Goal: Task Accomplishment & Management: Use online tool/utility

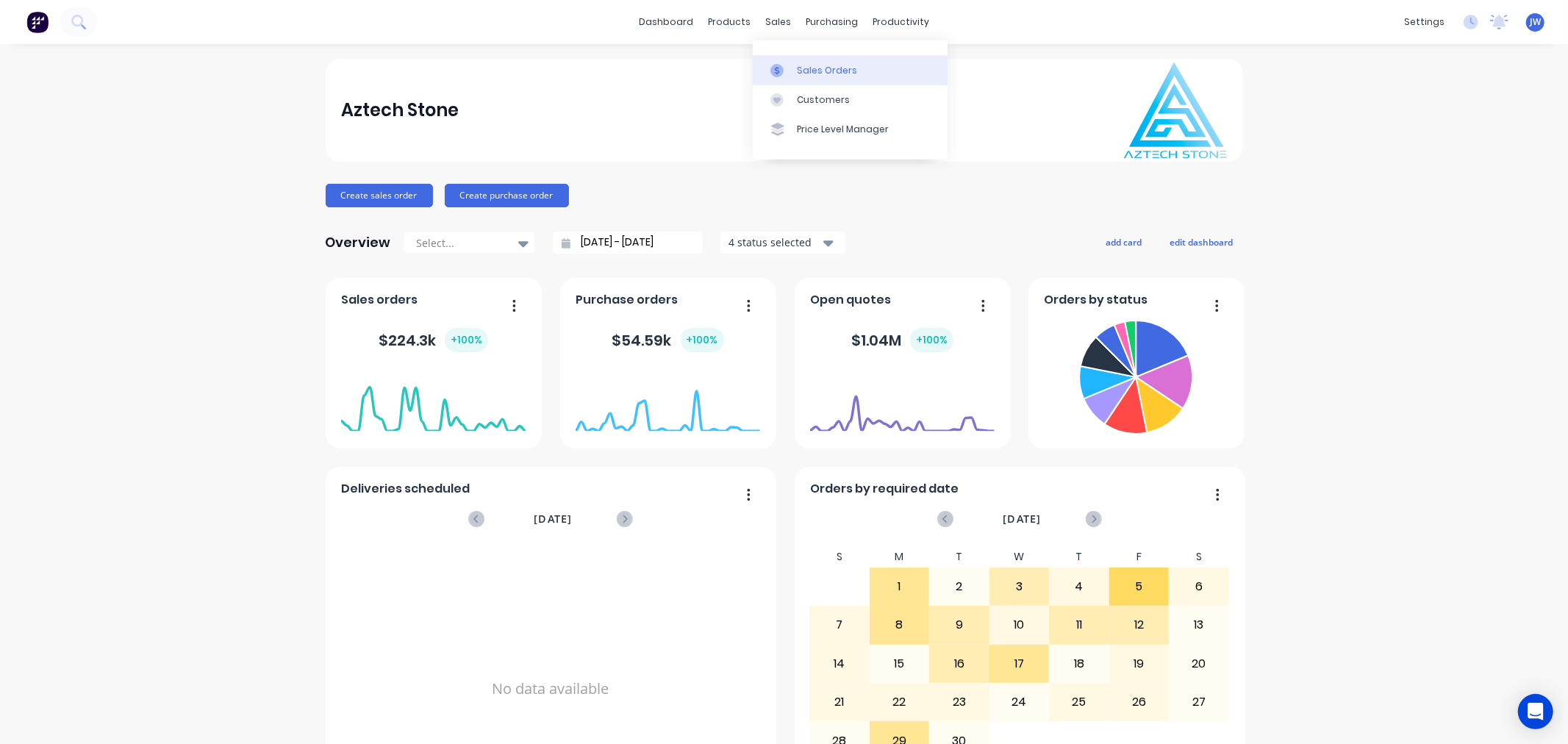
click at [799, 64] on div "Sales Orders" at bounding box center [827, 70] width 60 height 13
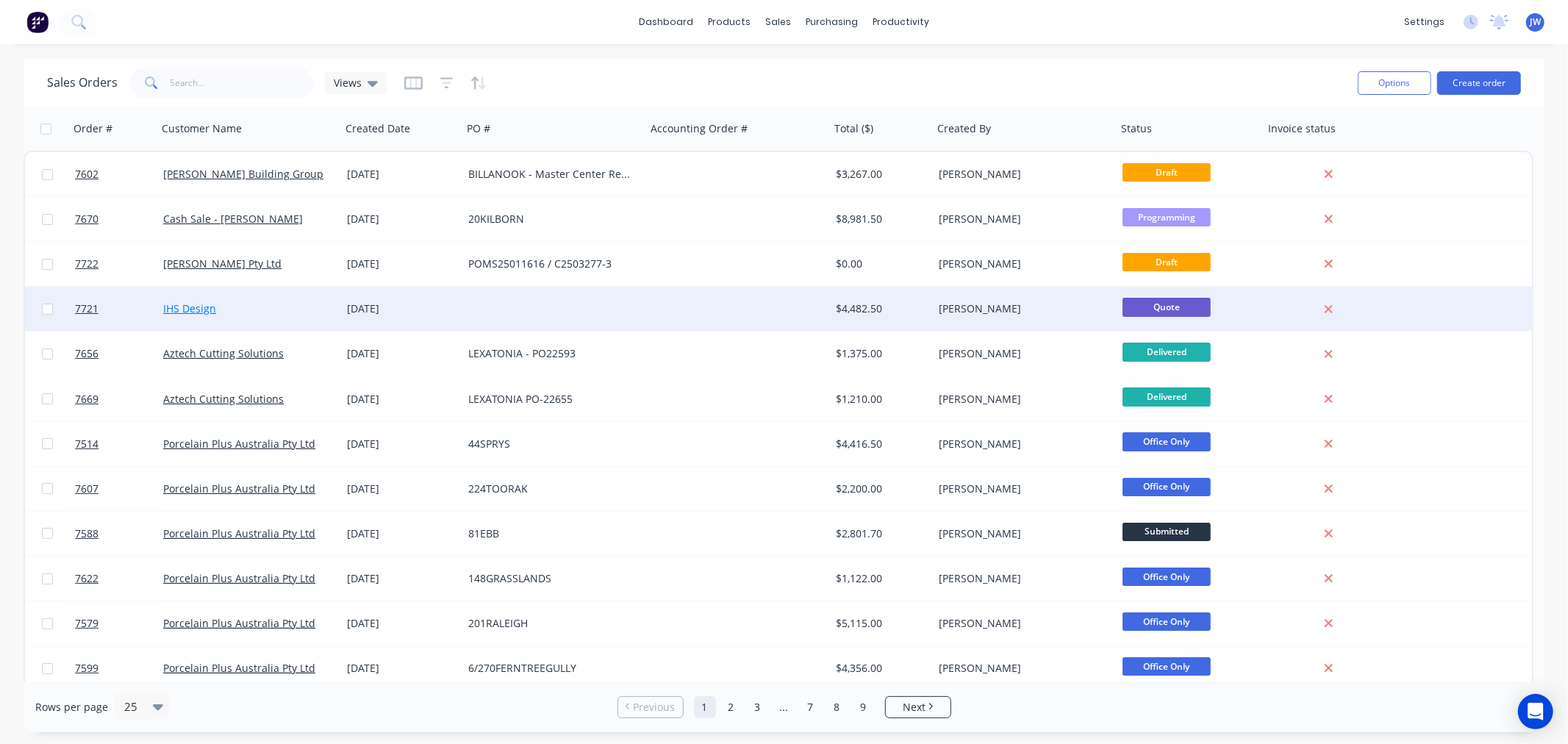
click at [190, 310] on link "IHS Design" at bounding box center [189, 308] width 53 height 14
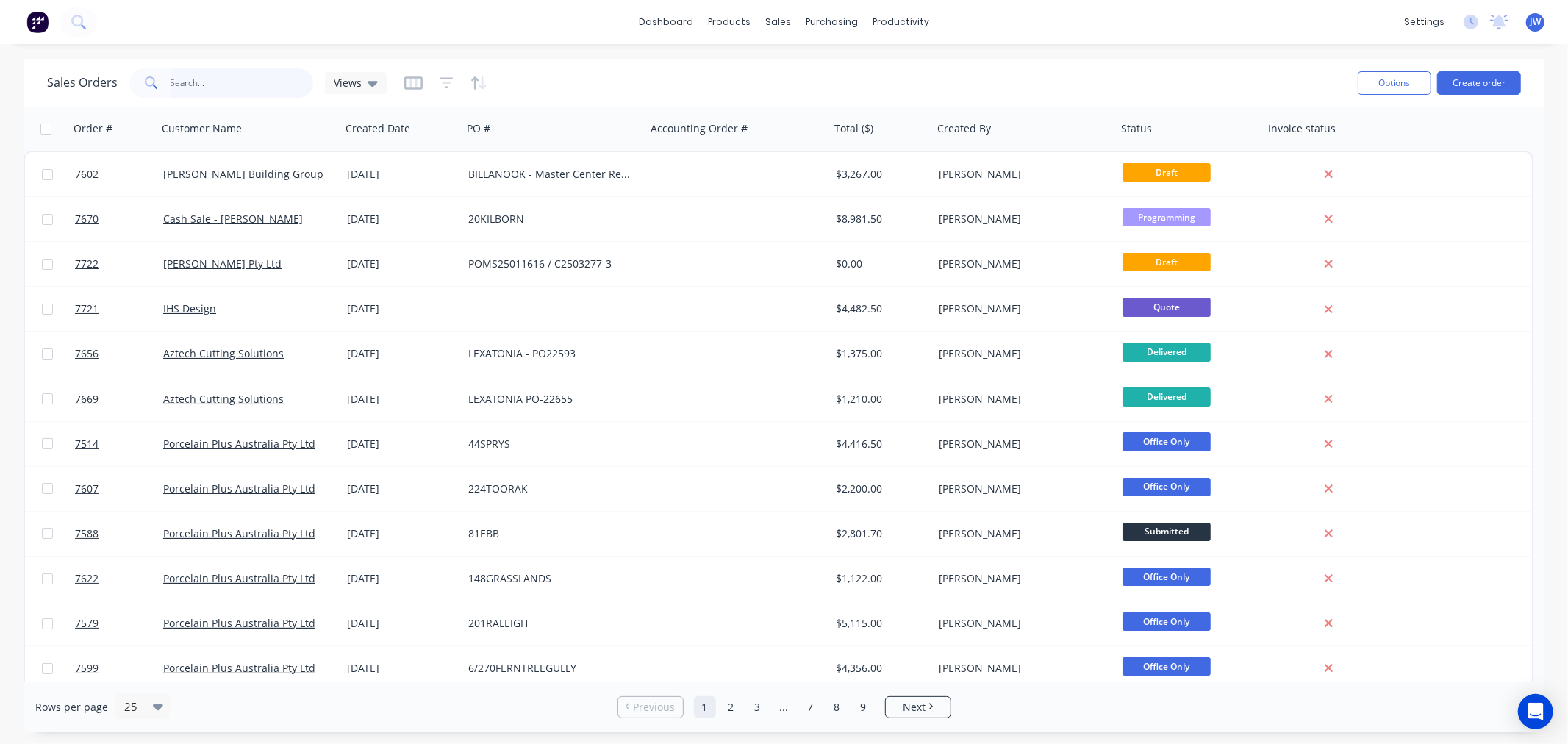
click at [215, 86] on input "text" at bounding box center [241, 82] width 143 height 29
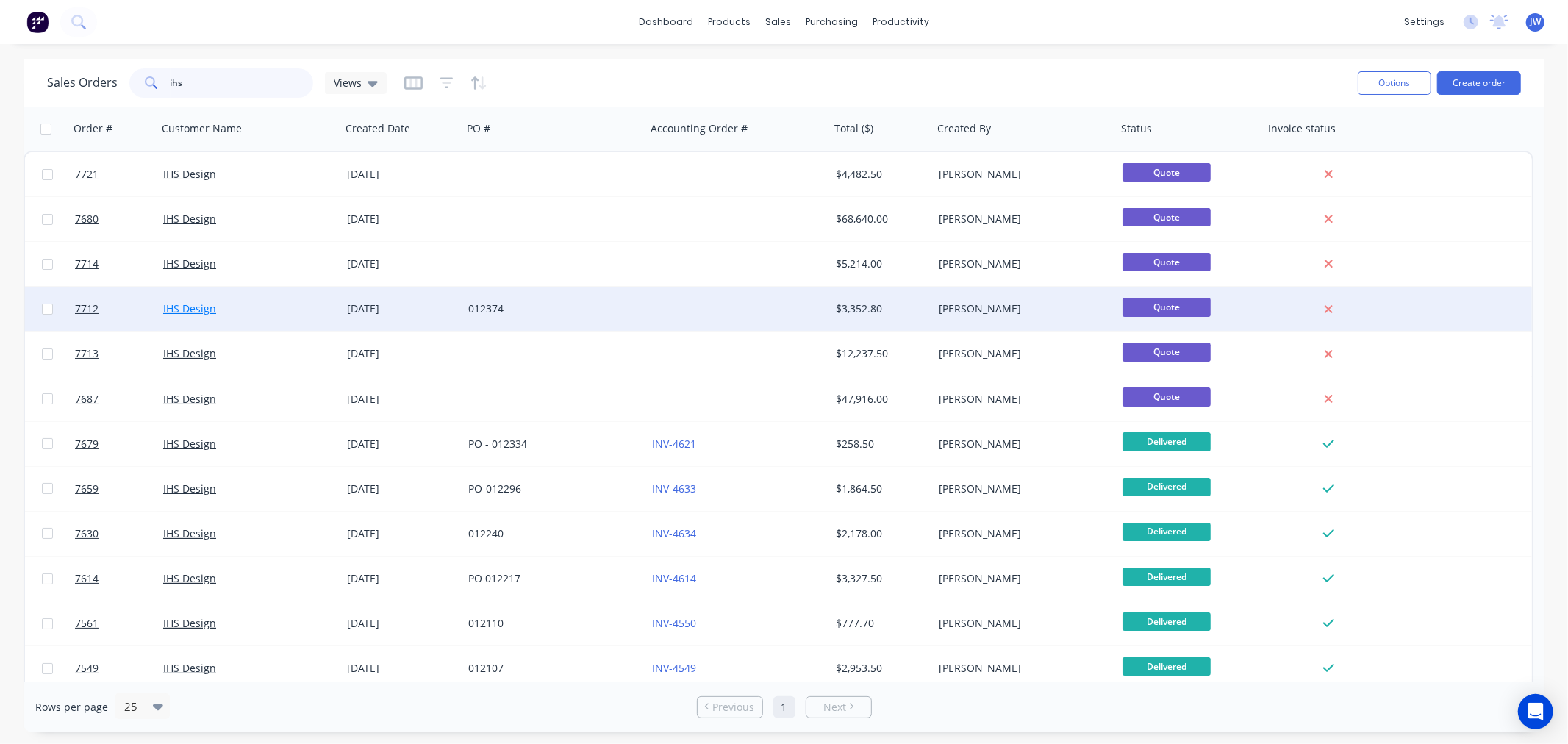
type input "ihs"
click at [189, 307] on link "IHS Design" at bounding box center [189, 308] width 53 height 14
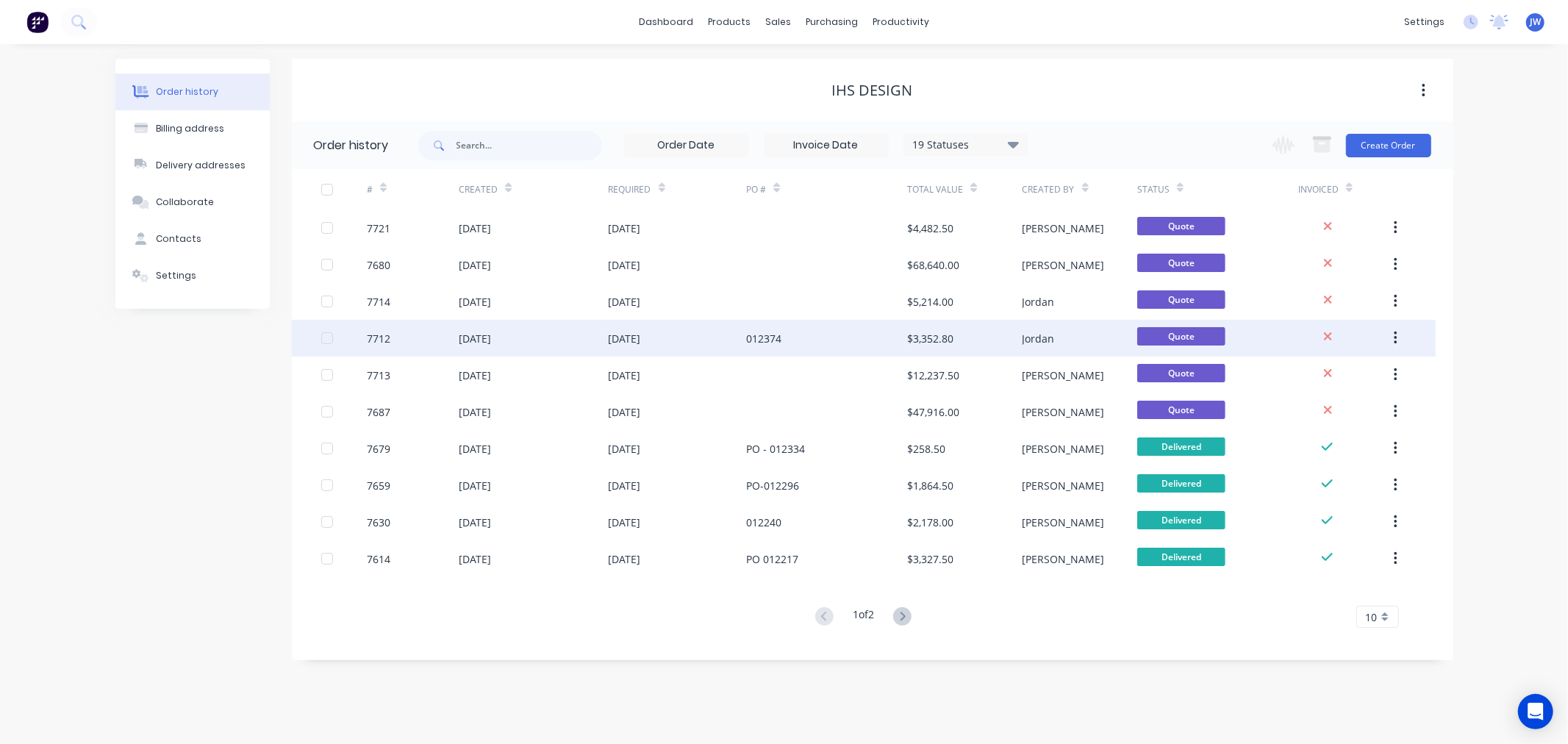
click at [479, 334] on div "[DATE]" at bounding box center [474, 339] width 33 height 16
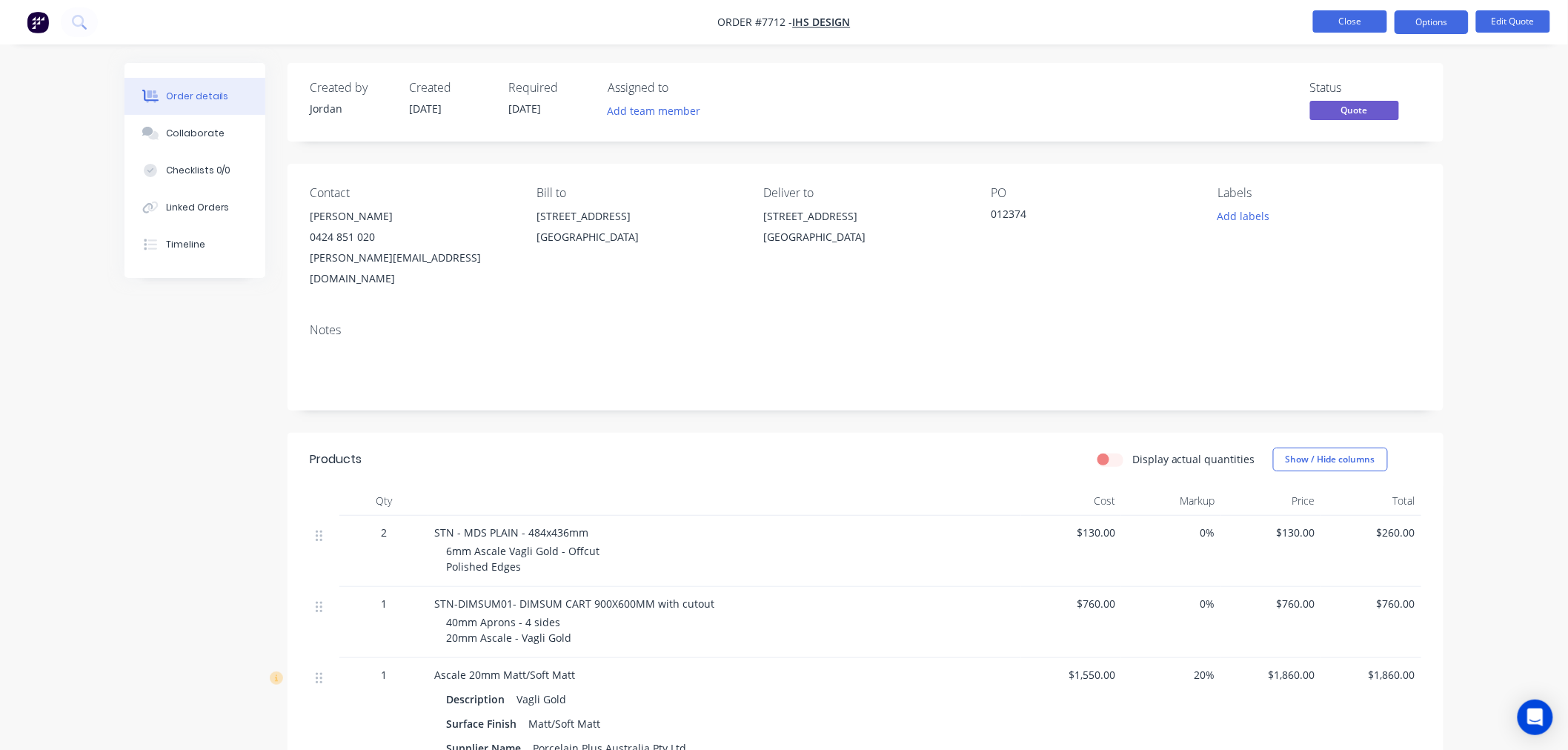
click at [1331, 23] on button "Close" at bounding box center [1350, 22] width 74 height 23
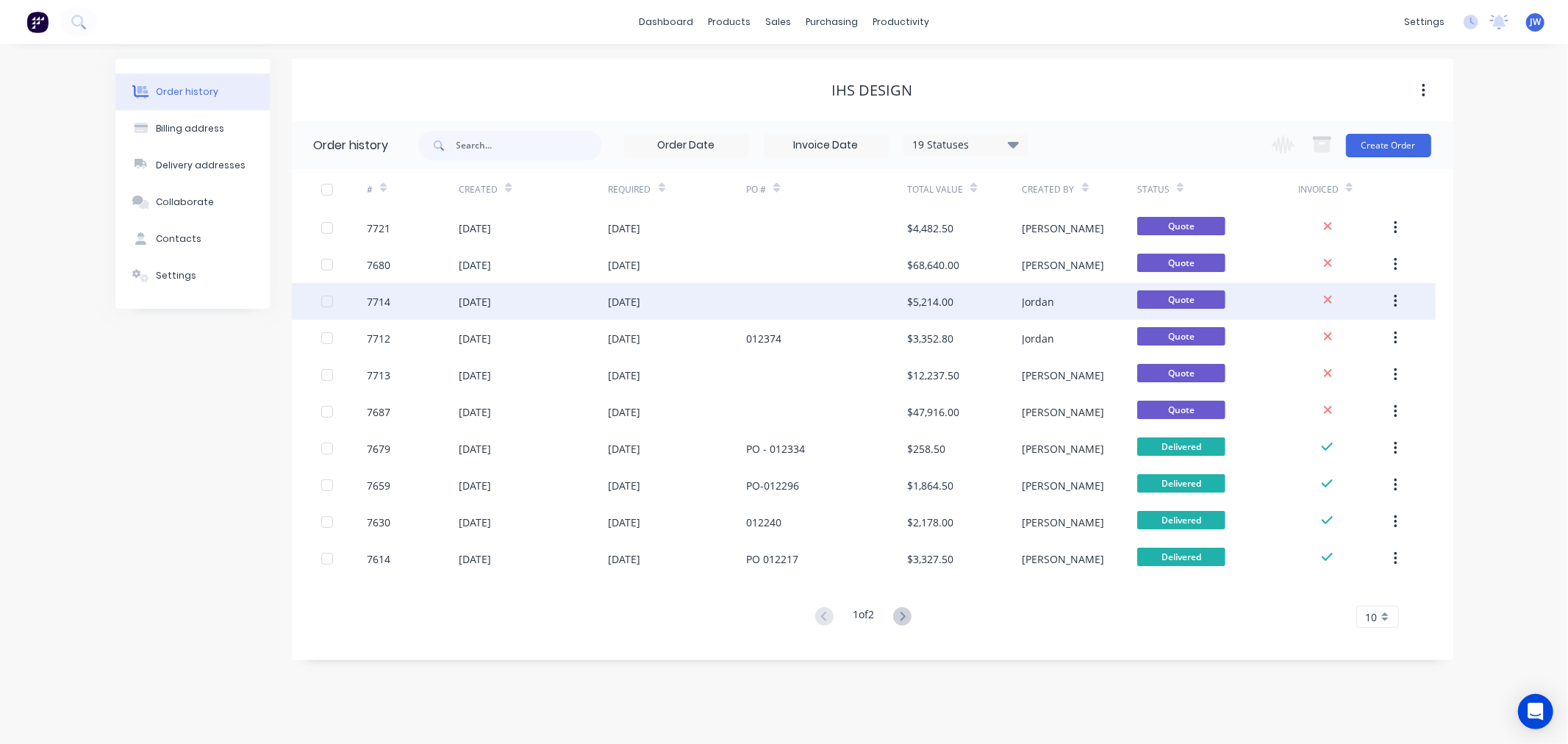
click at [406, 289] on div "7714" at bounding box center [413, 301] width 92 height 36
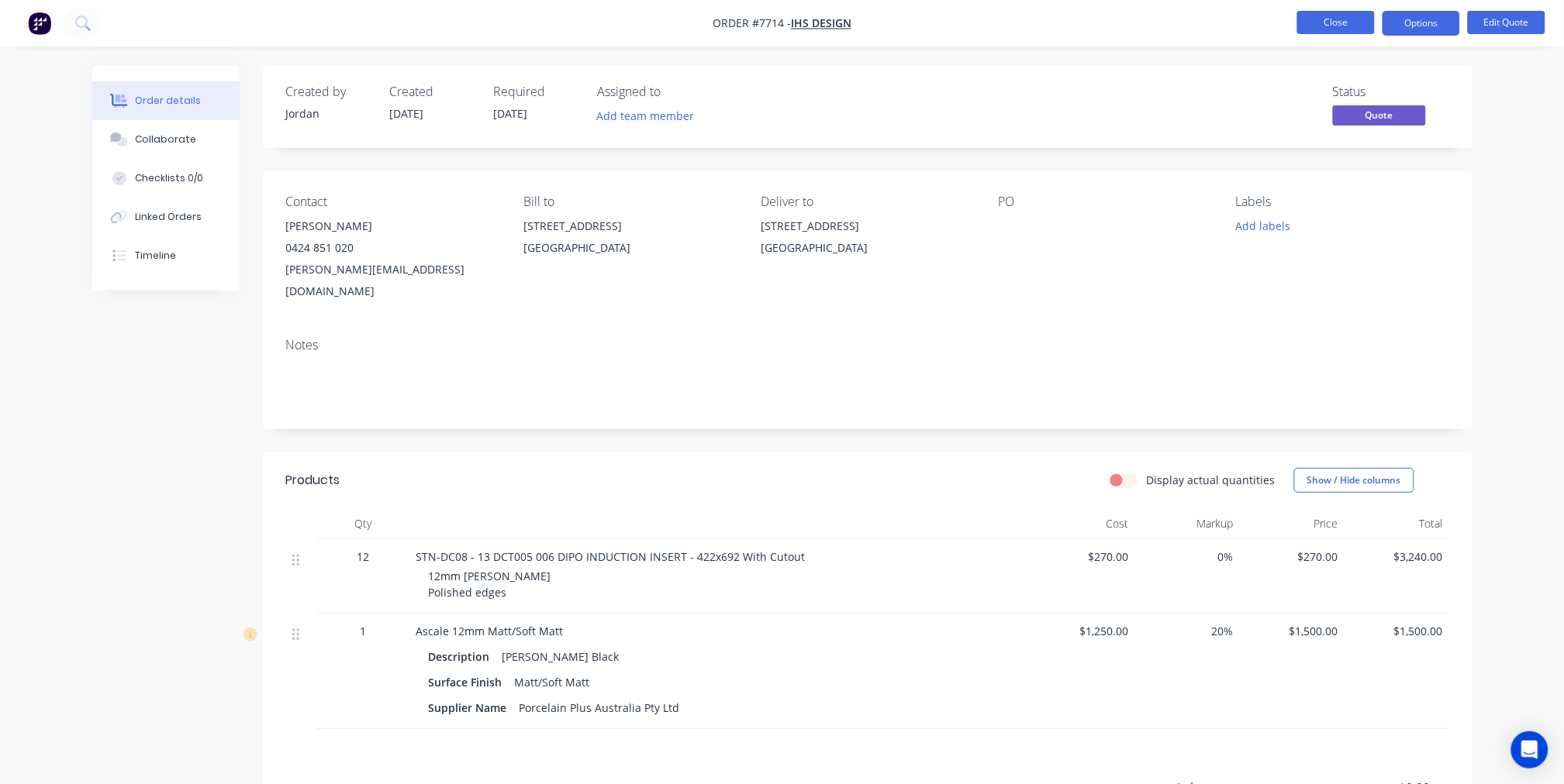
click at [1339, 28] on button "Close" at bounding box center [1336, 23] width 78 height 24
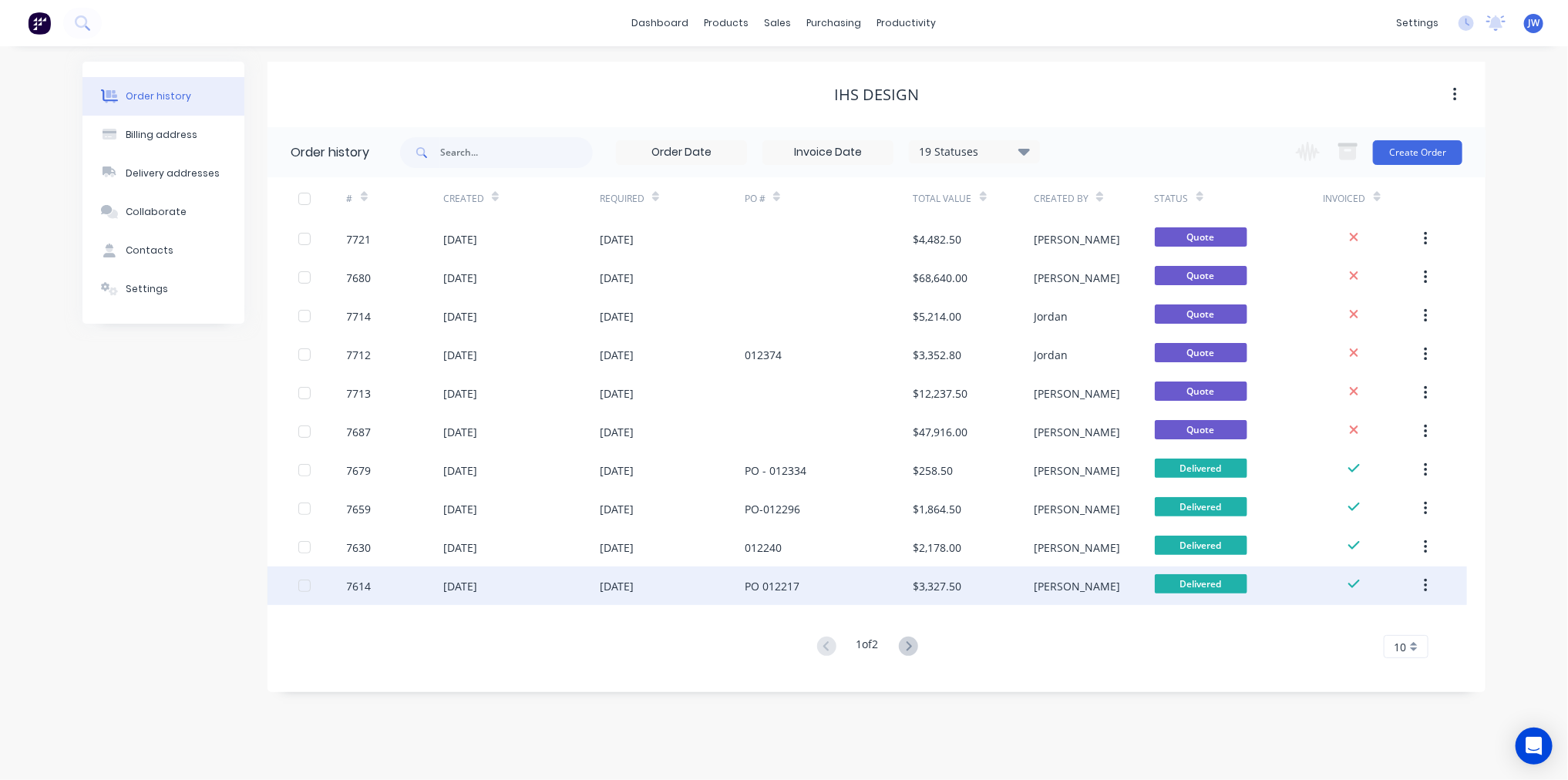
click at [478, 581] on div "[DATE]" at bounding box center [460, 586] width 34 height 17
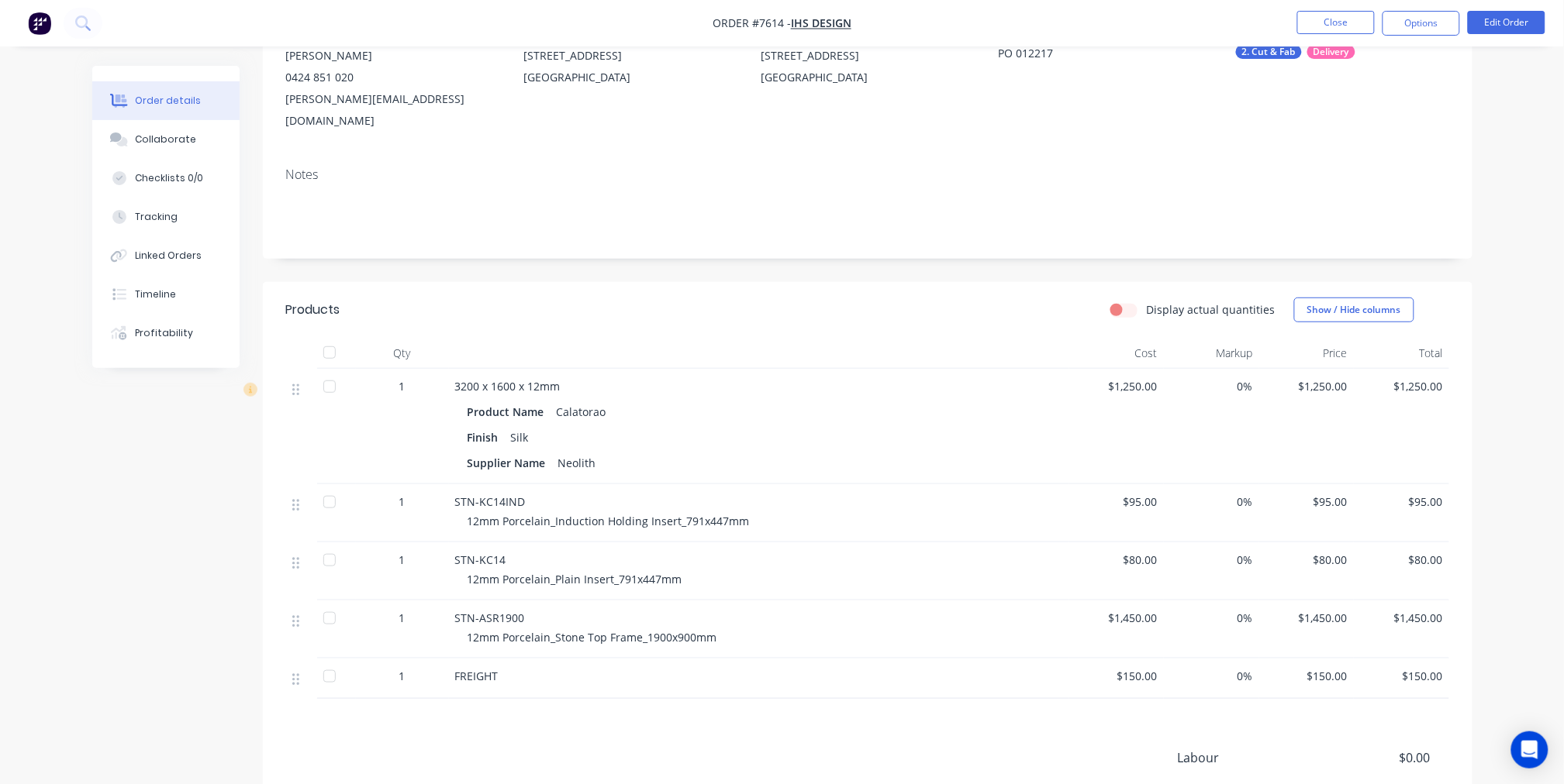
scroll to position [172, 0]
click at [1335, 27] on button "Close" at bounding box center [1336, 23] width 78 height 24
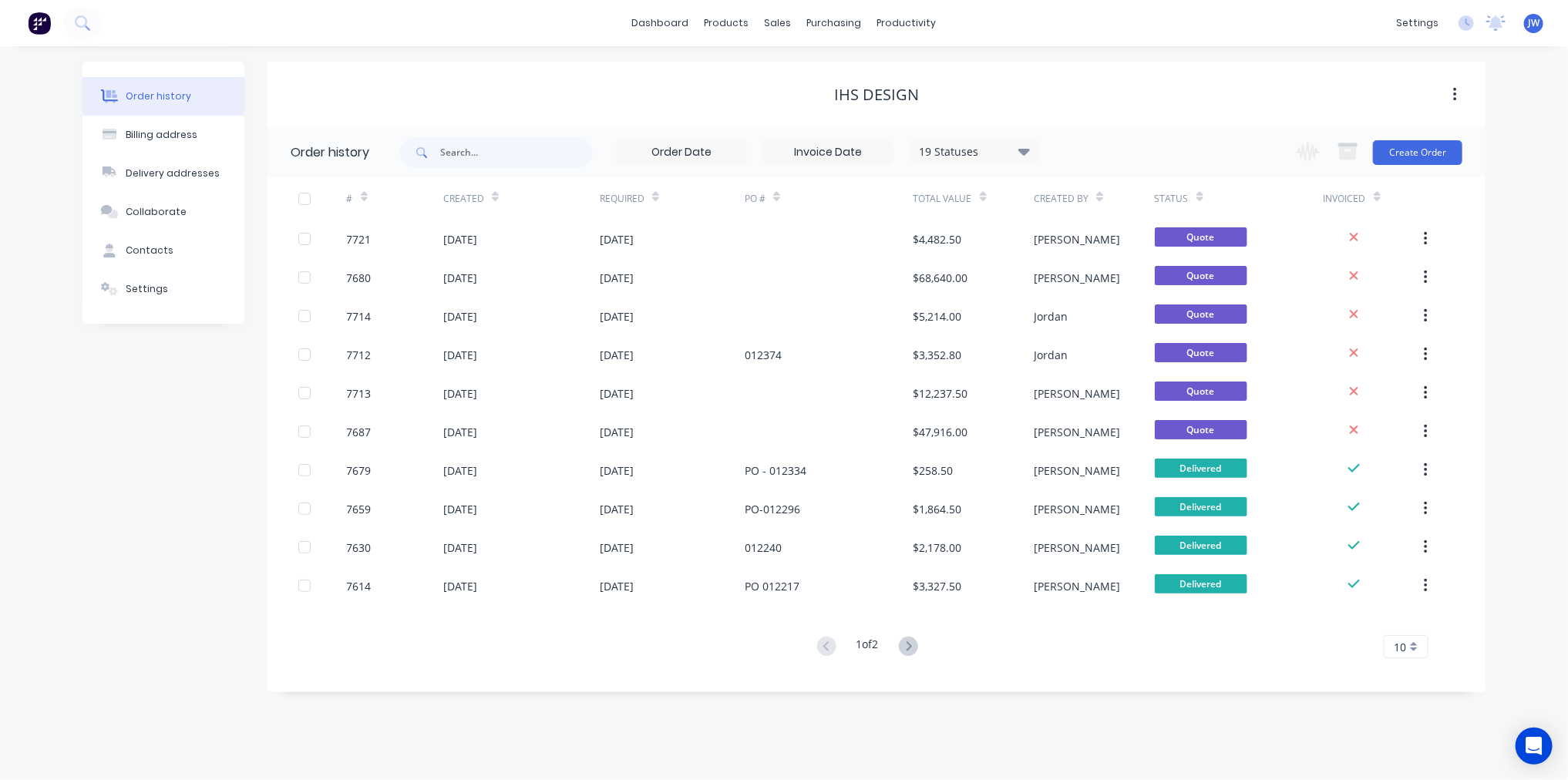
click at [478, 168] on div "19 Statuses Invoice Status Invoiced Not Invoiced Partial Order Status All Archi…" at bounding box center [720, 152] width 639 height 50
click at [487, 147] on input "text" at bounding box center [517, 152] width 153 height 30
type input "dipo"
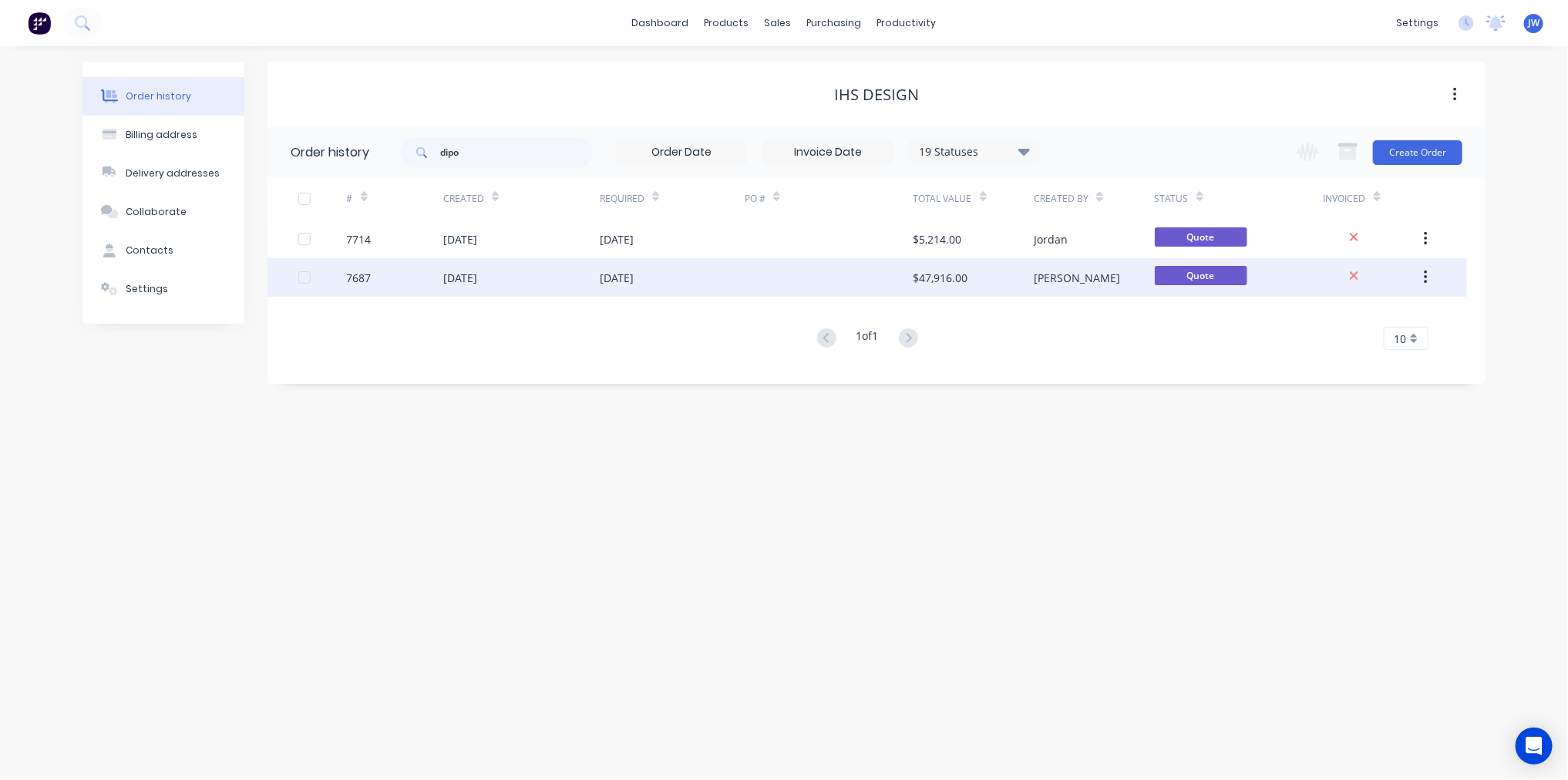
click at [571, 268] on div "[DATE]" at bounding box center [522, 277] width 157 height 38
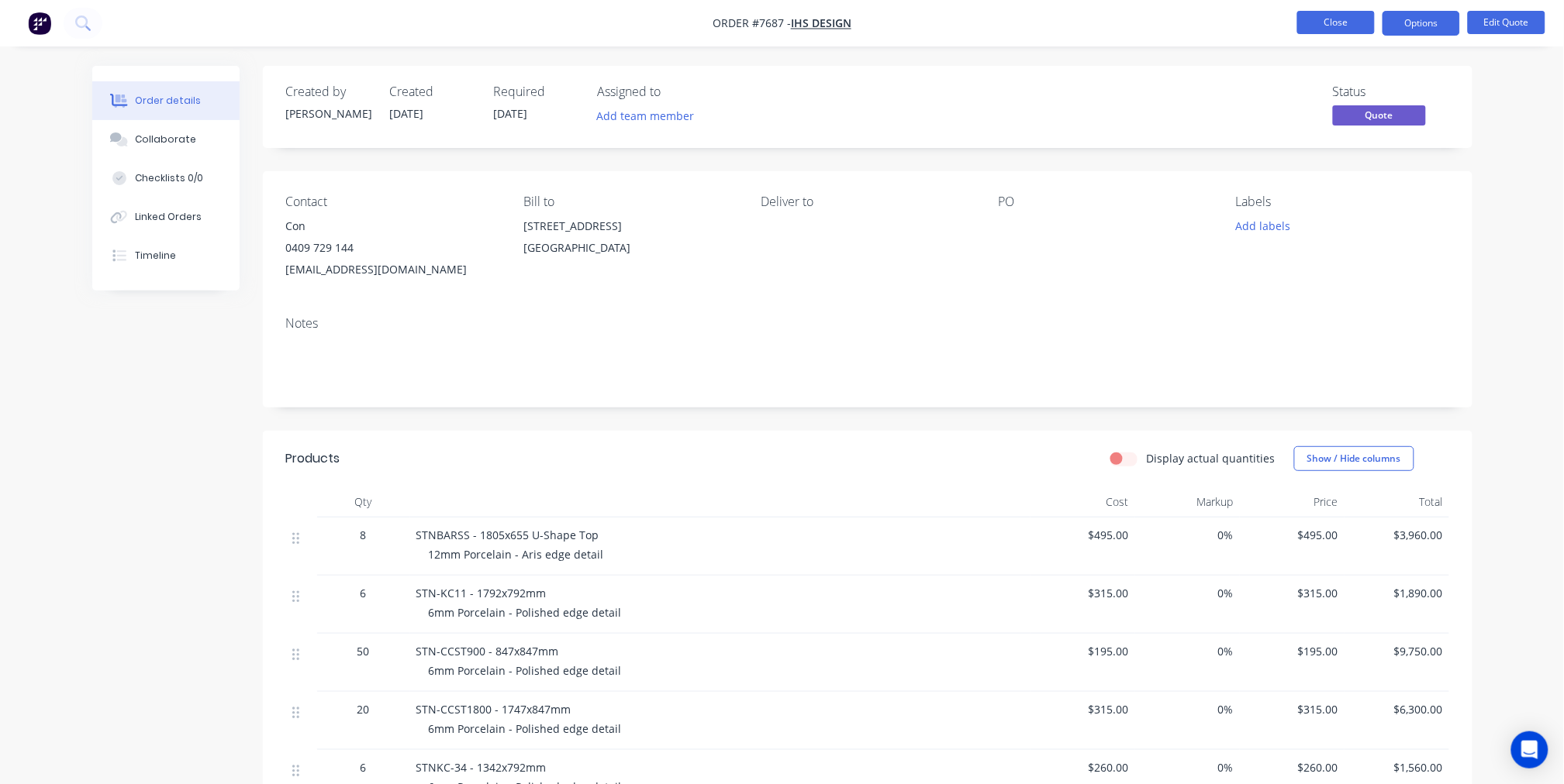
click at [1347, 28] on button "Close" at bounding box center [1336, 23] width 78 height 24
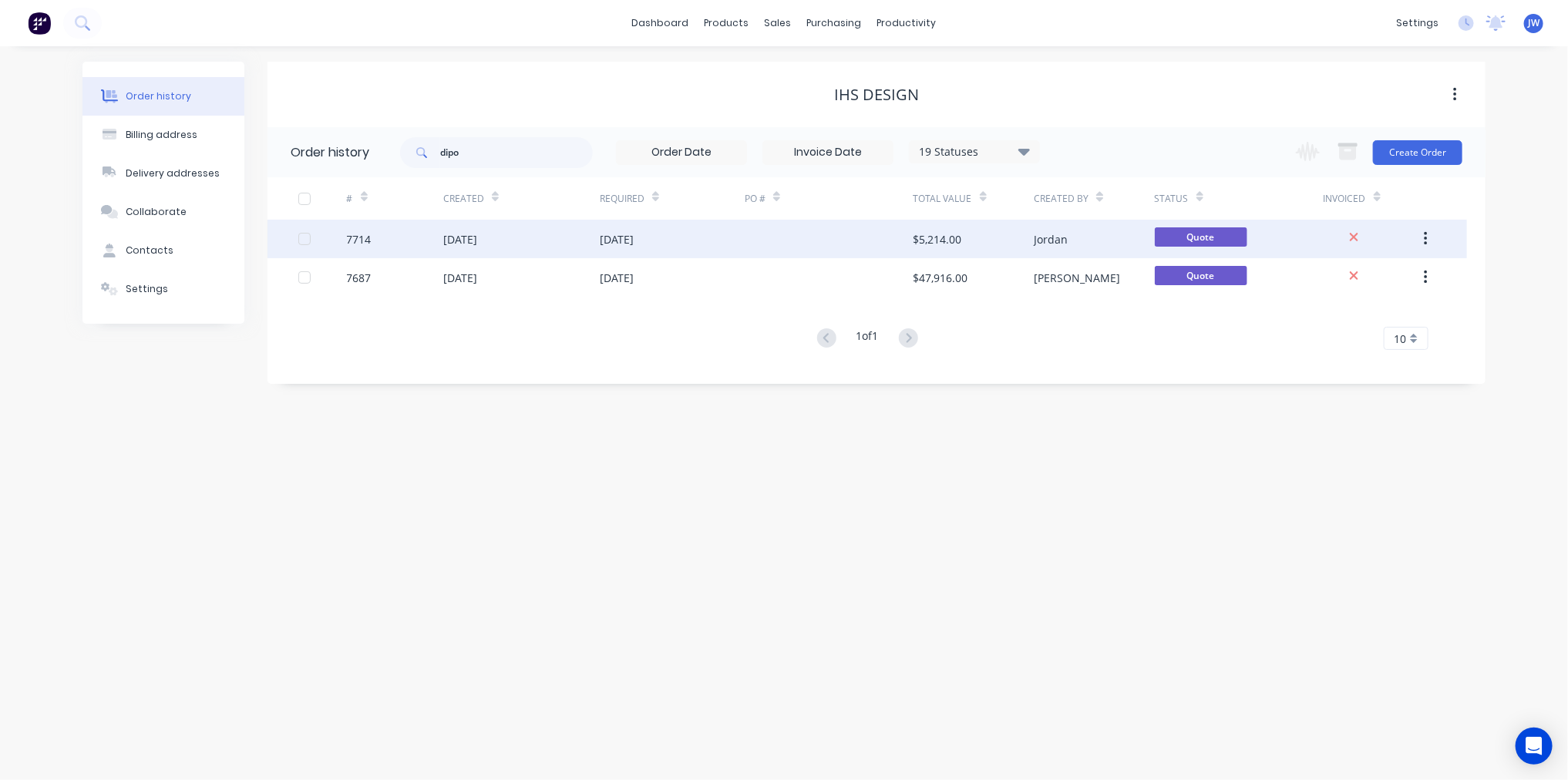
click at [697, 240] on div "[DATE]" at bounding box center [672, 238] width 145 height 38
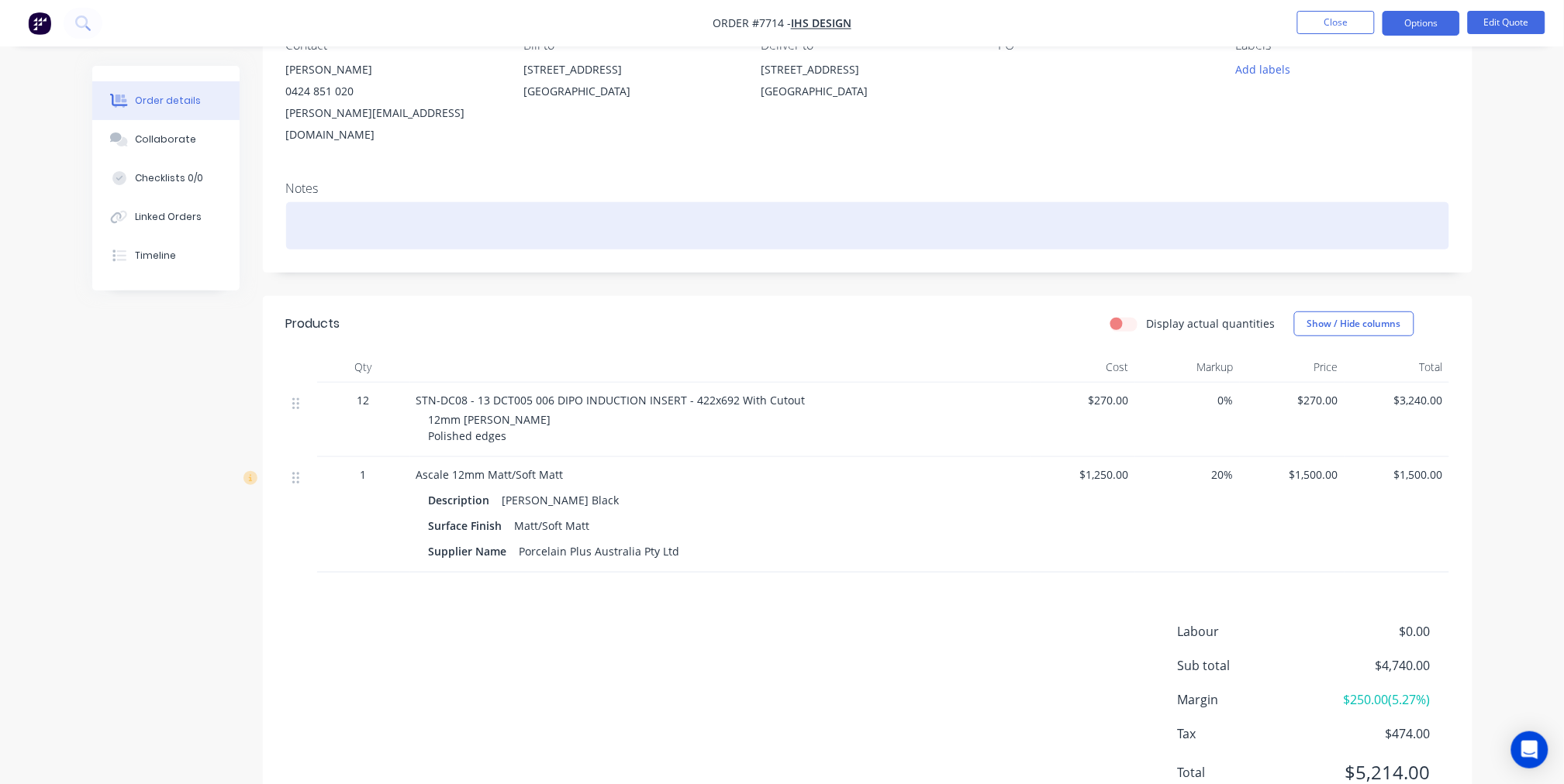
scroll to position [172, 0]
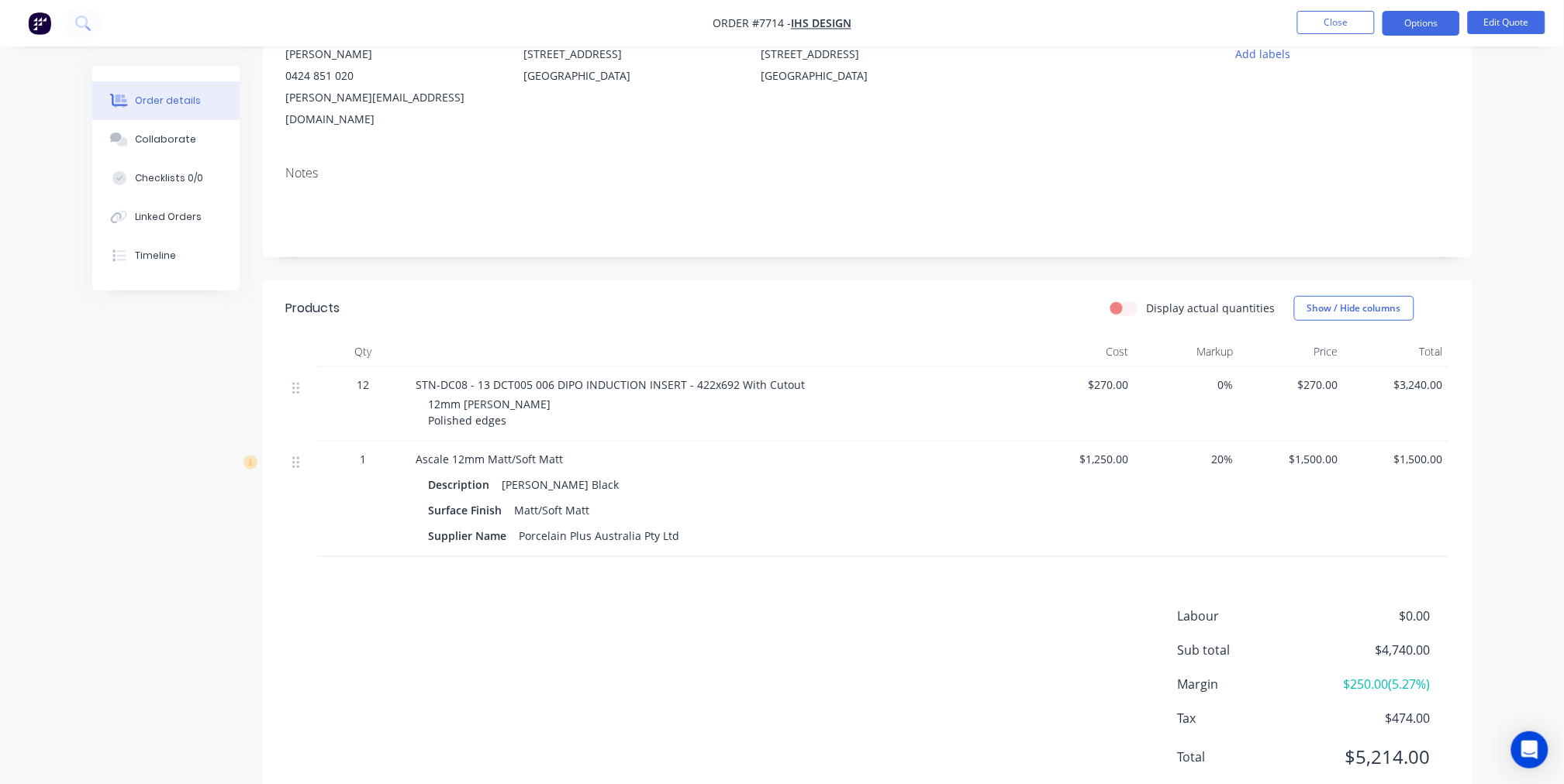
click at [1111, 166] on div "Notes" at bounding box center [867, 173] width 1163 height 15
click at [792, 606] on div "Labour $0.00 Sub total $4,740.00 Margin $250.00 ( 5.27 %) Tax $474.00 Total $5,…" at bounding box center [867, 696] width 1163 height 179
click at [803, 687] on div "Labour $0.00 Sub total $4,740.00 Margin $250.00 ( 5.27 %) Tax $474.00 Total $5,…" at bounding box center [867, 696] width 1163 height 179
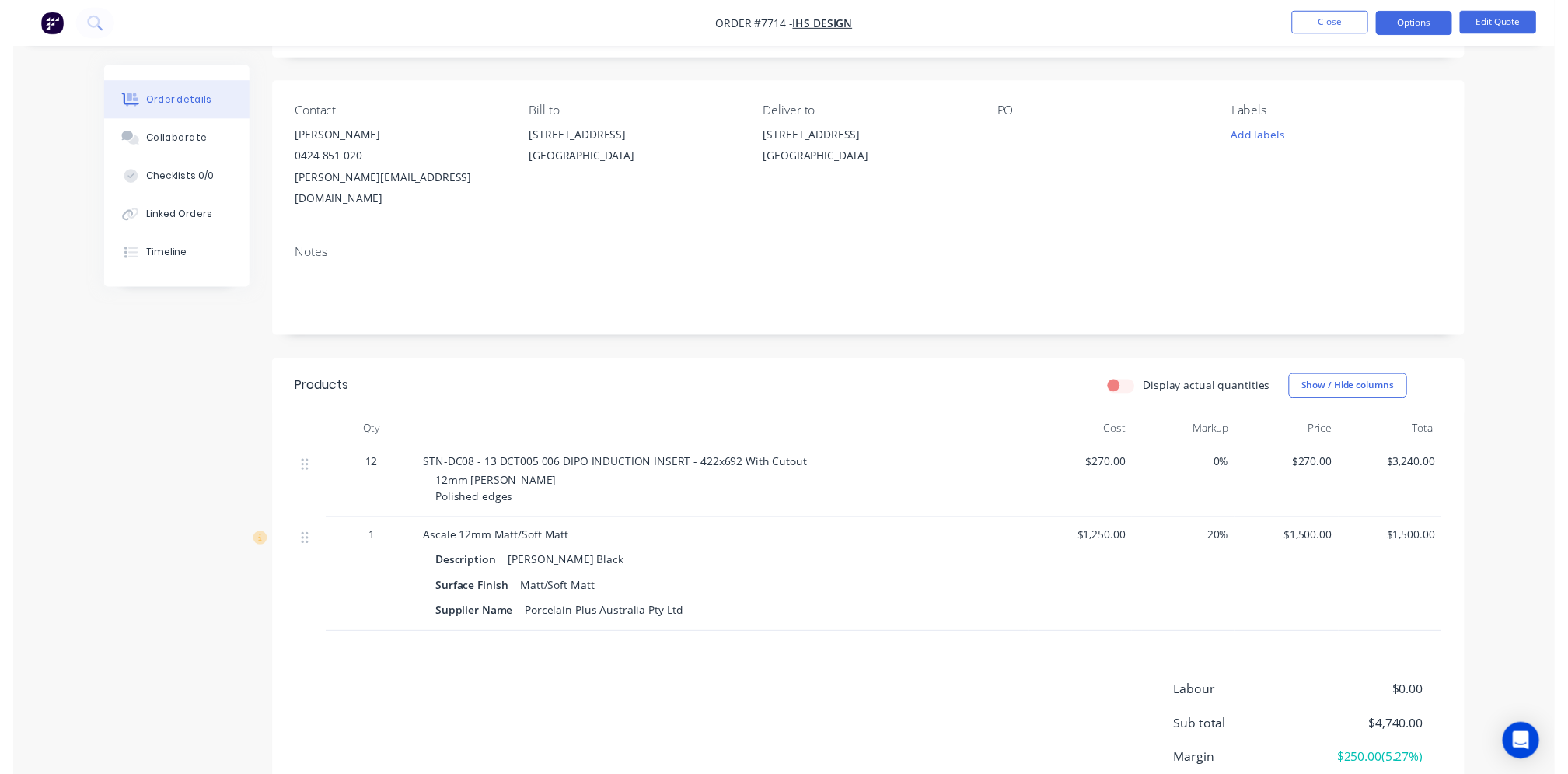
scroll to position [0, 0]
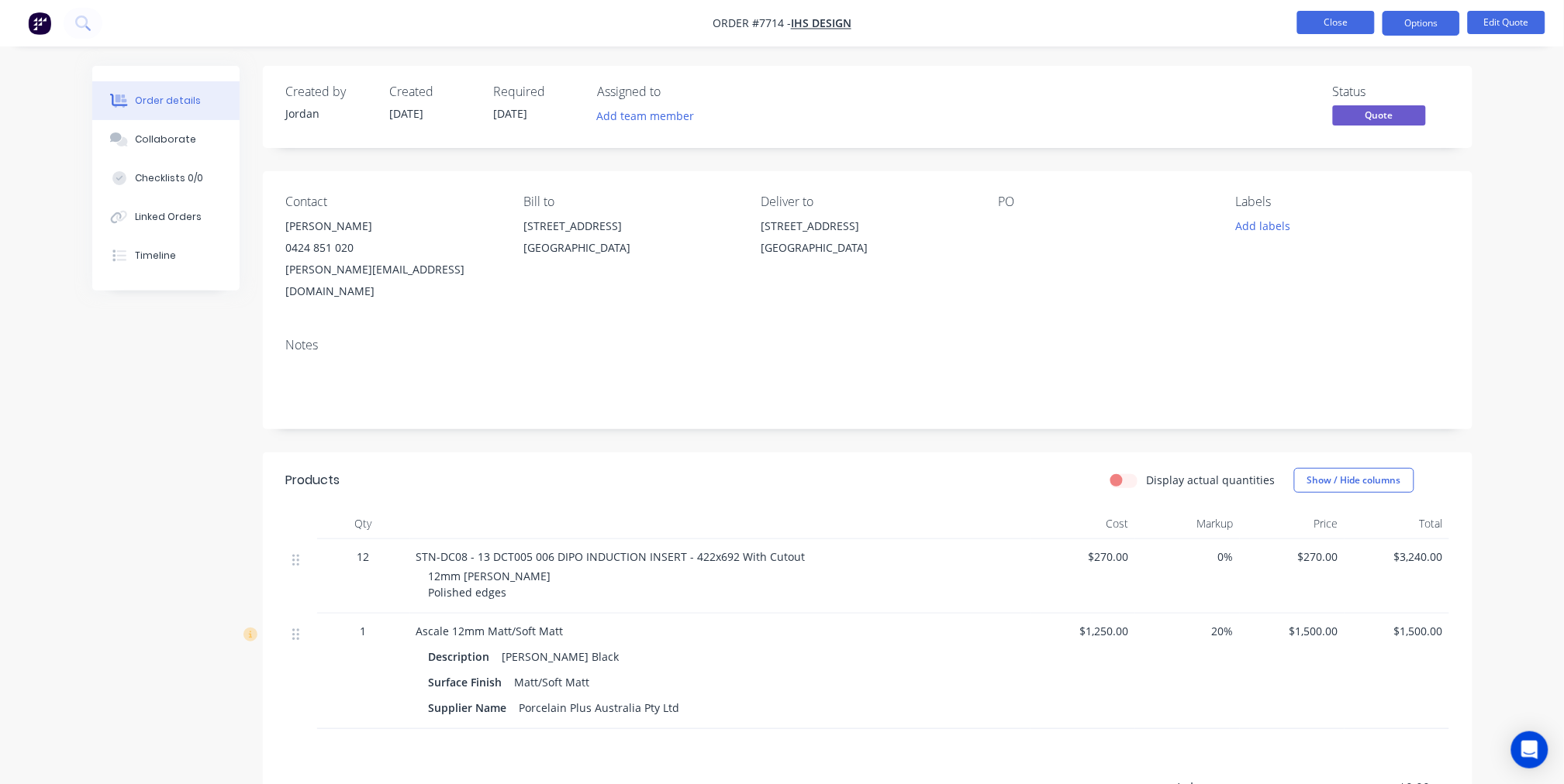
click at [1319, 17] on button "Close" at bounding box center [1336, 23] width 78 height 24
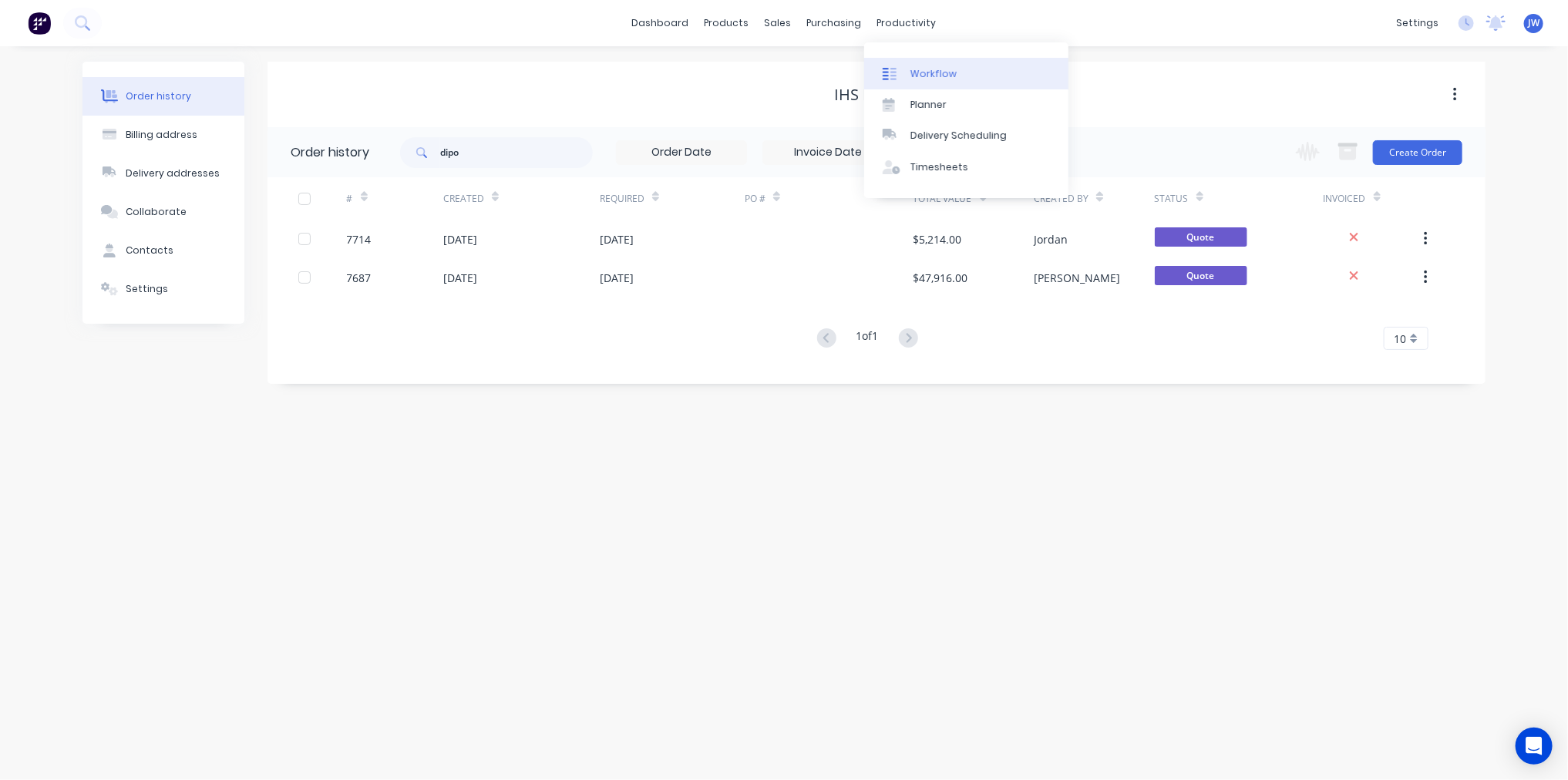
click at [916, 71] on div "Workflow" at bounding box center [933, 74] width 46 height 14
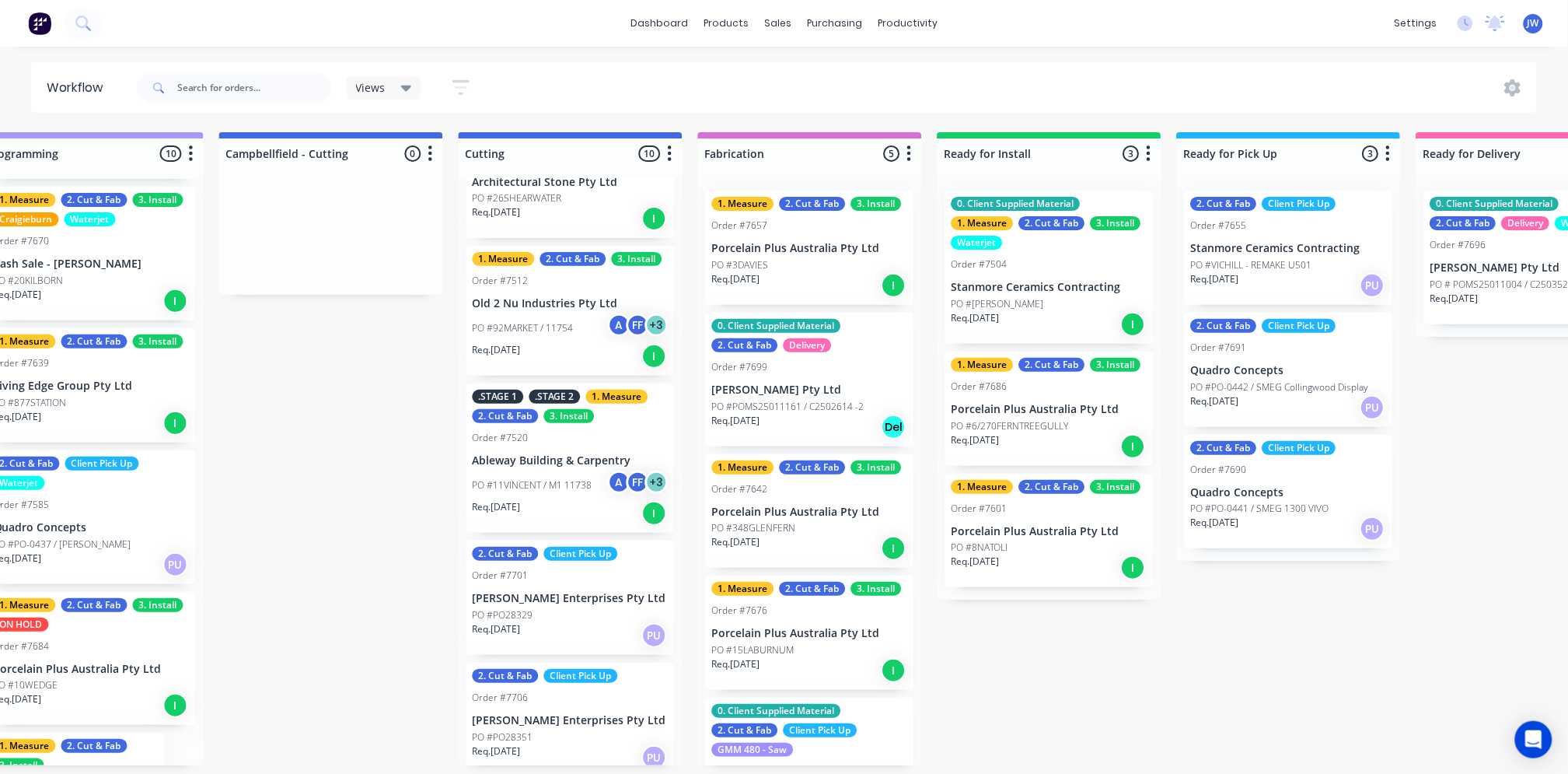
scroll to position [345, 0]
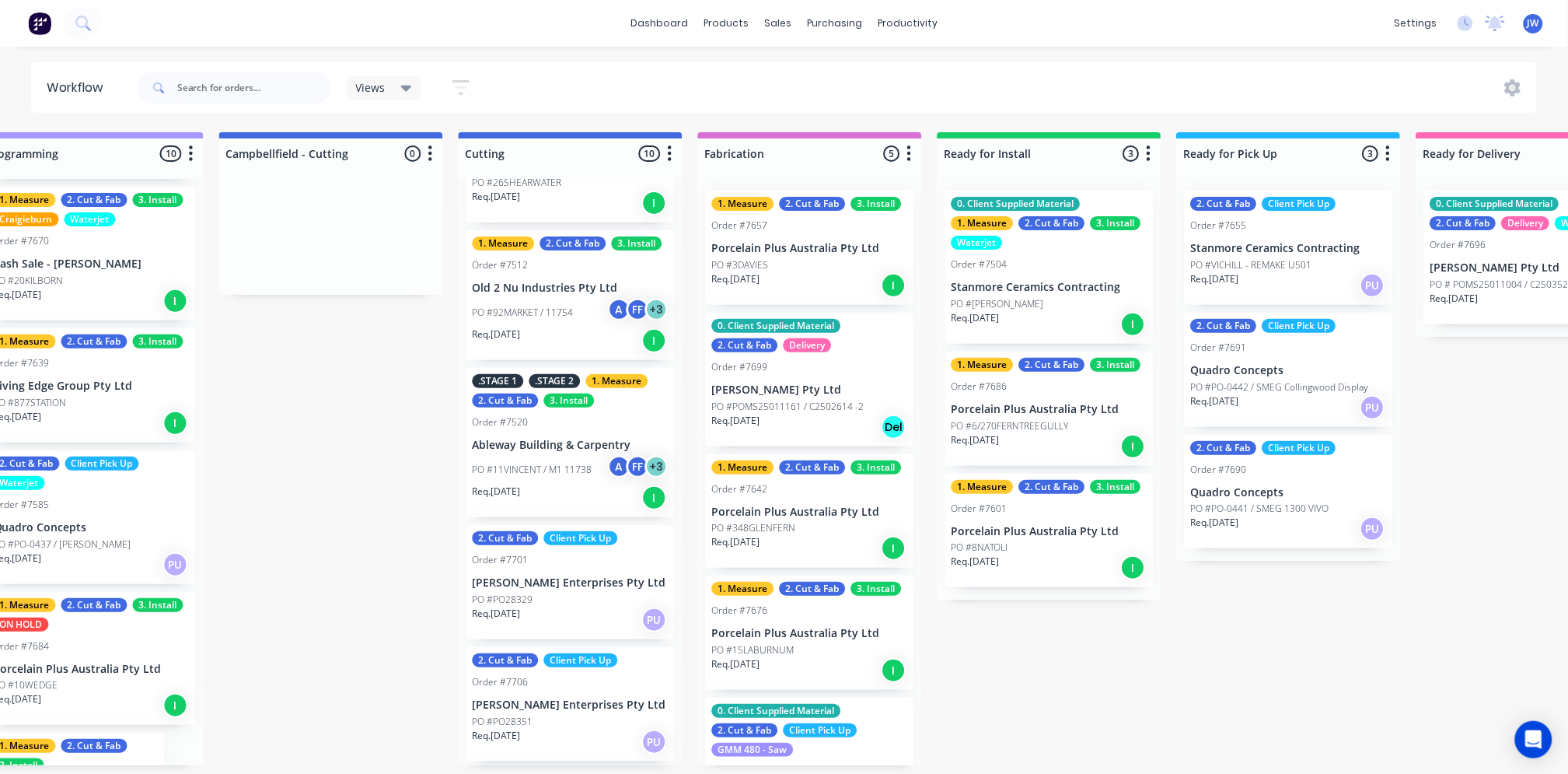
click at [565, 313] on p "PO #92MARKET / 11754" at bounding box center [522, 313] width 101 height 14
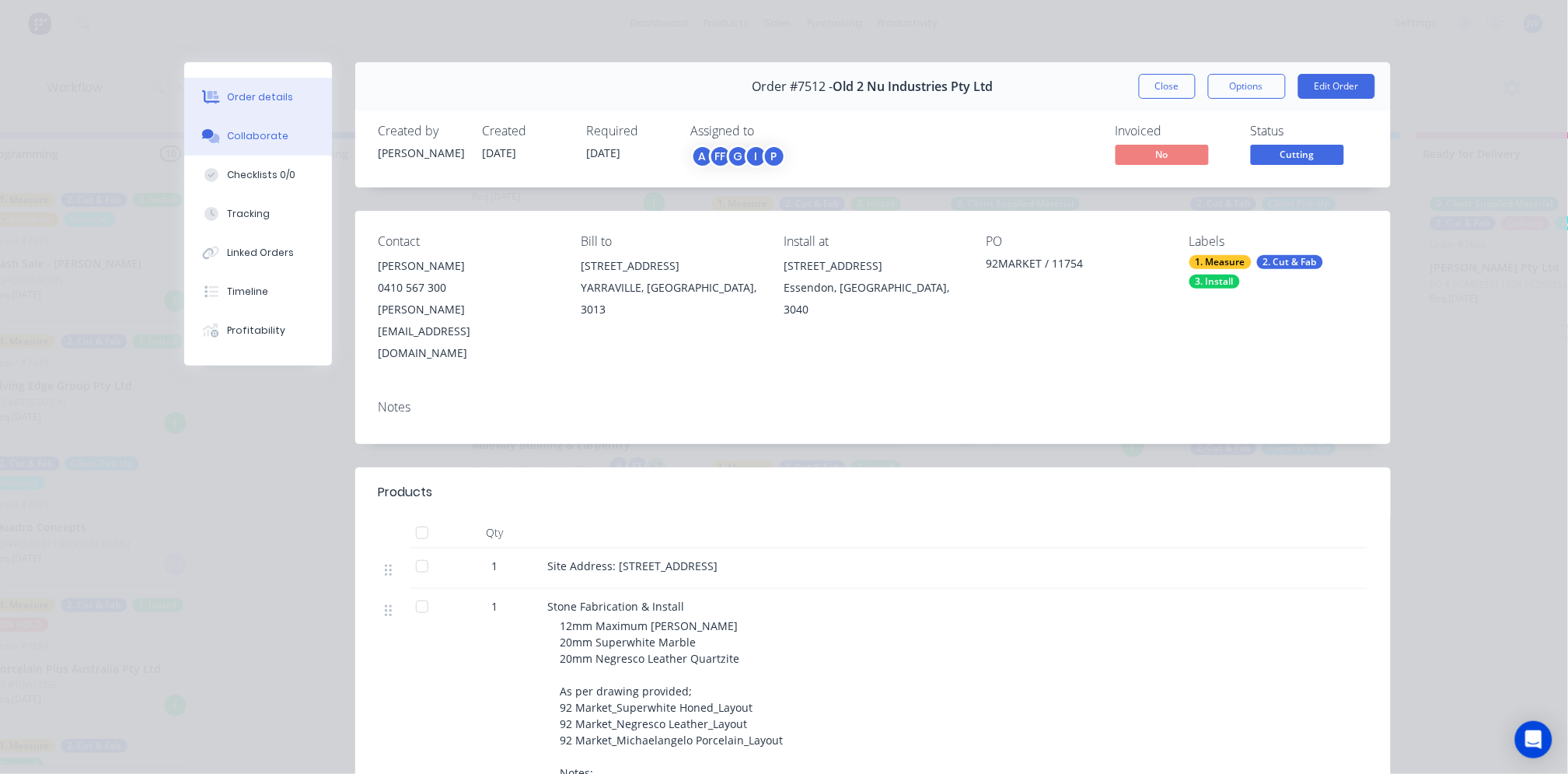
click at [264, 145] on button "Collaborate" at bounding box center [257, 136] width 147 height 39
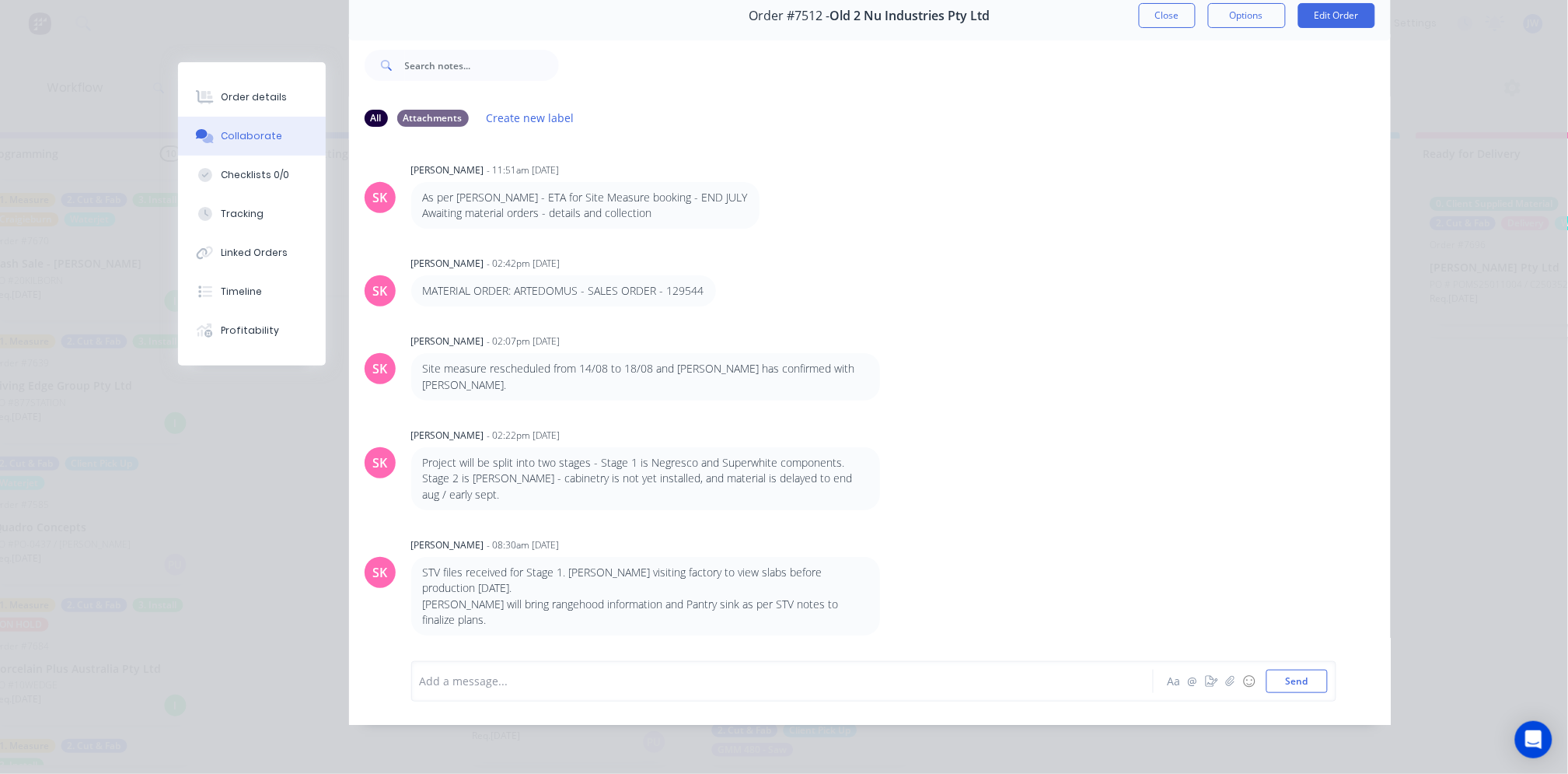
scroll to position [0, 0]
click at [1422, 182] on div "Order details Collaborate Checklists 0/0 Tracking Linked Orders Timeline Profit…" at bounding box center [784, 387] width 1568 height 774
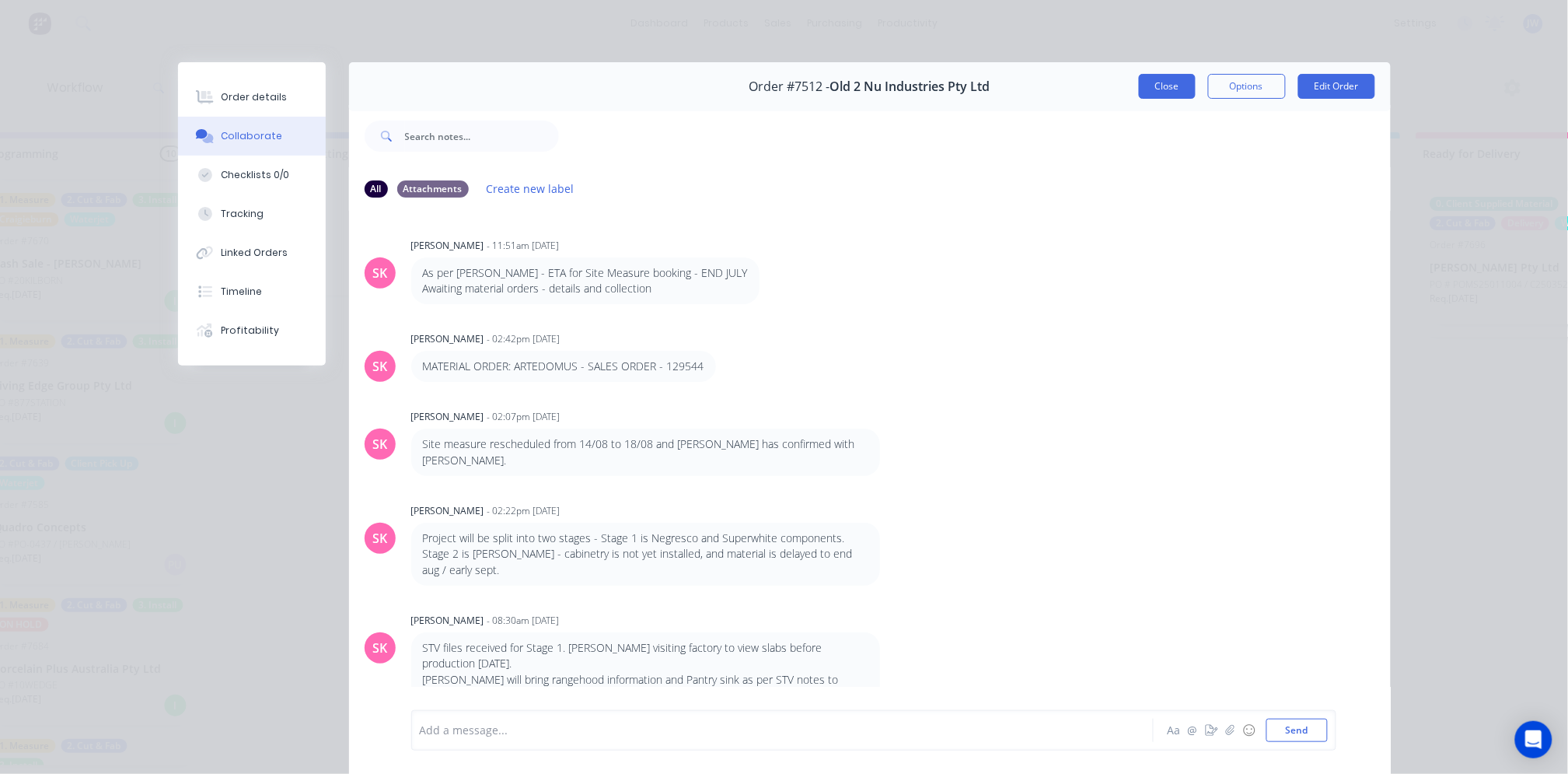
click at [1156, 89] on button "Close" at bounding box center [1166, 86] width 56 height 25
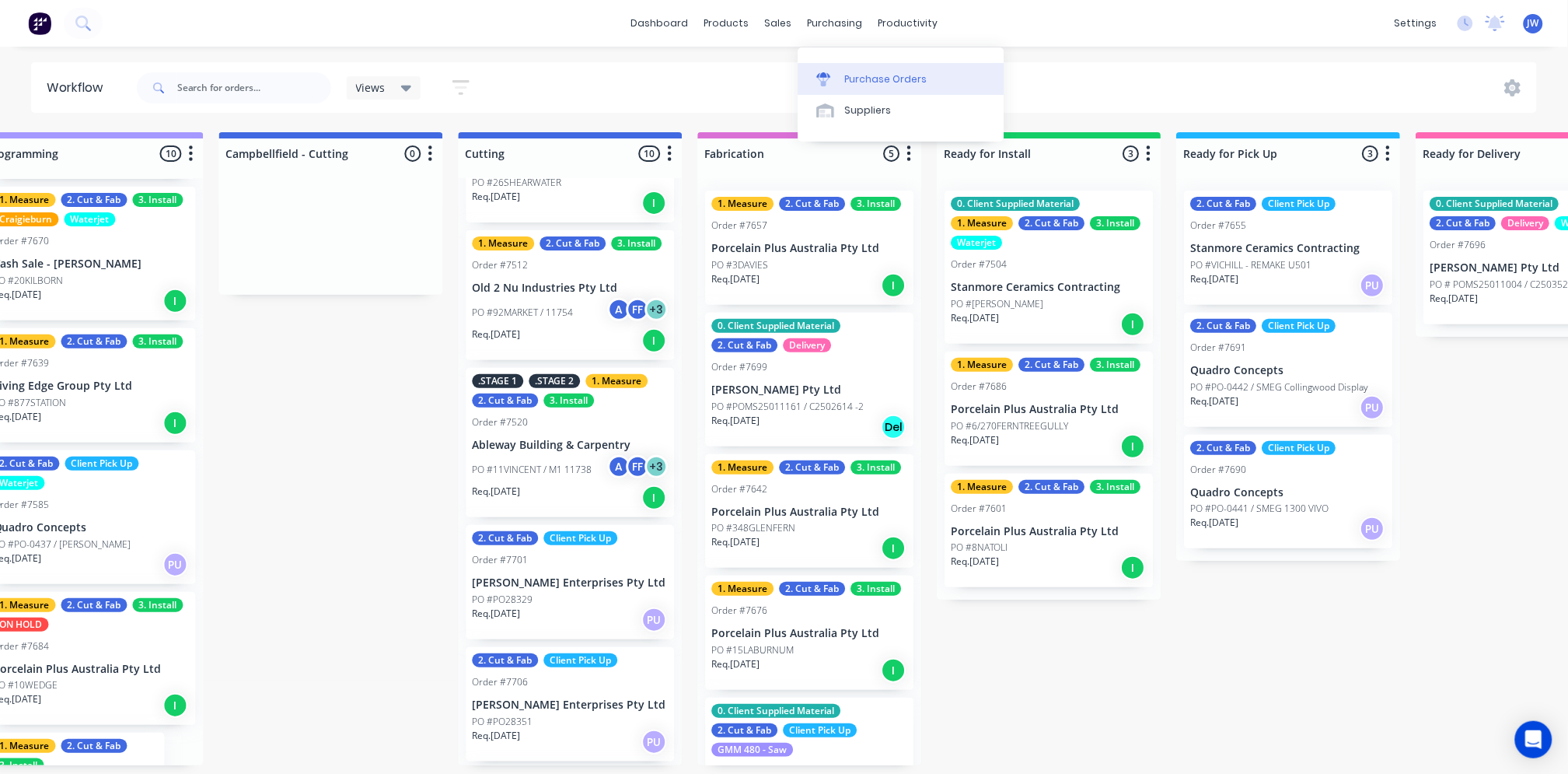
click at [858, 73] on div "Purchase Orders" at bounding box center [885, 79] width 82 height 14
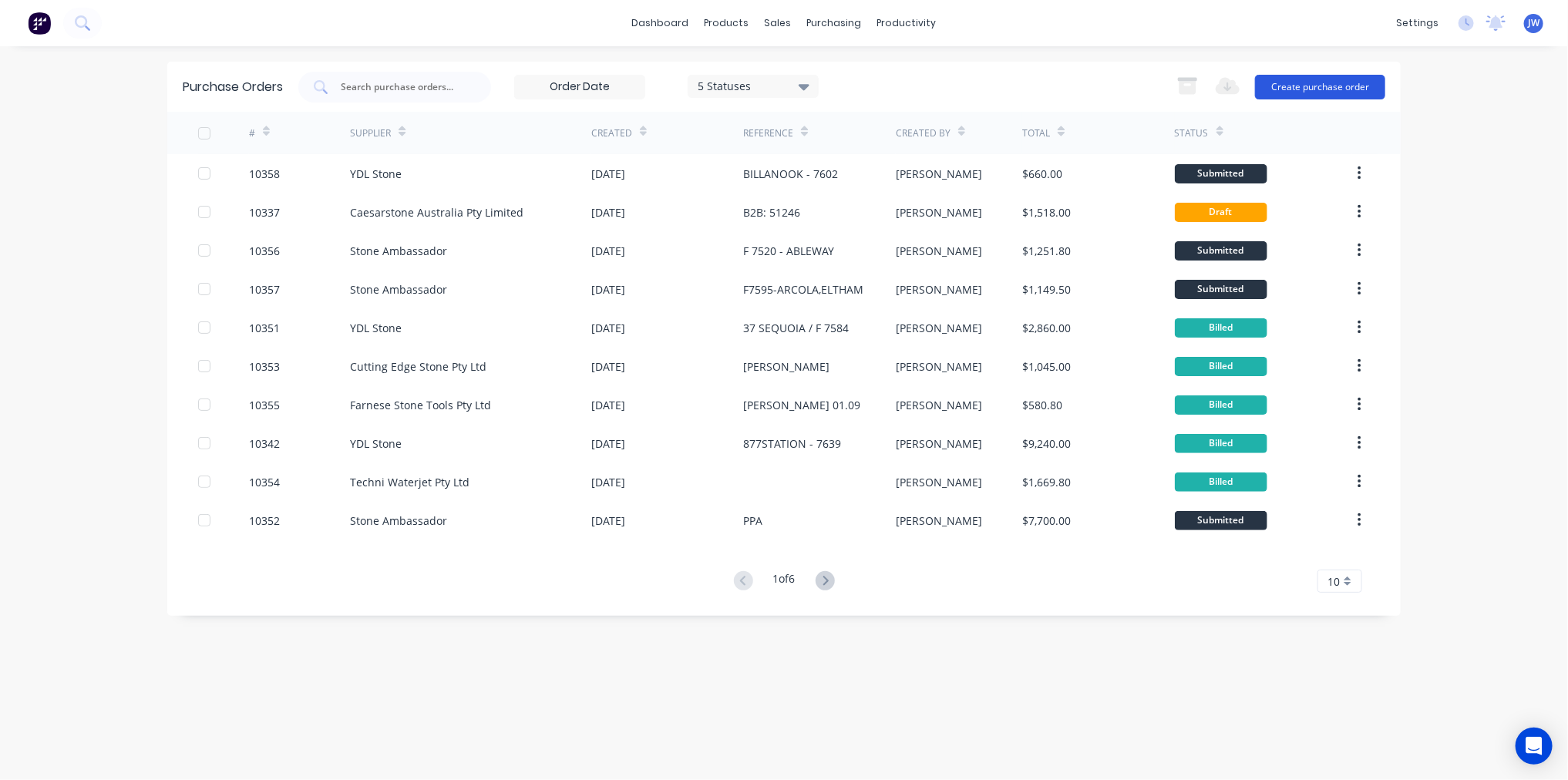
click at [1324, 87] on button "Create purchase order" at bounding box center [1320, 86] width 130 height 25
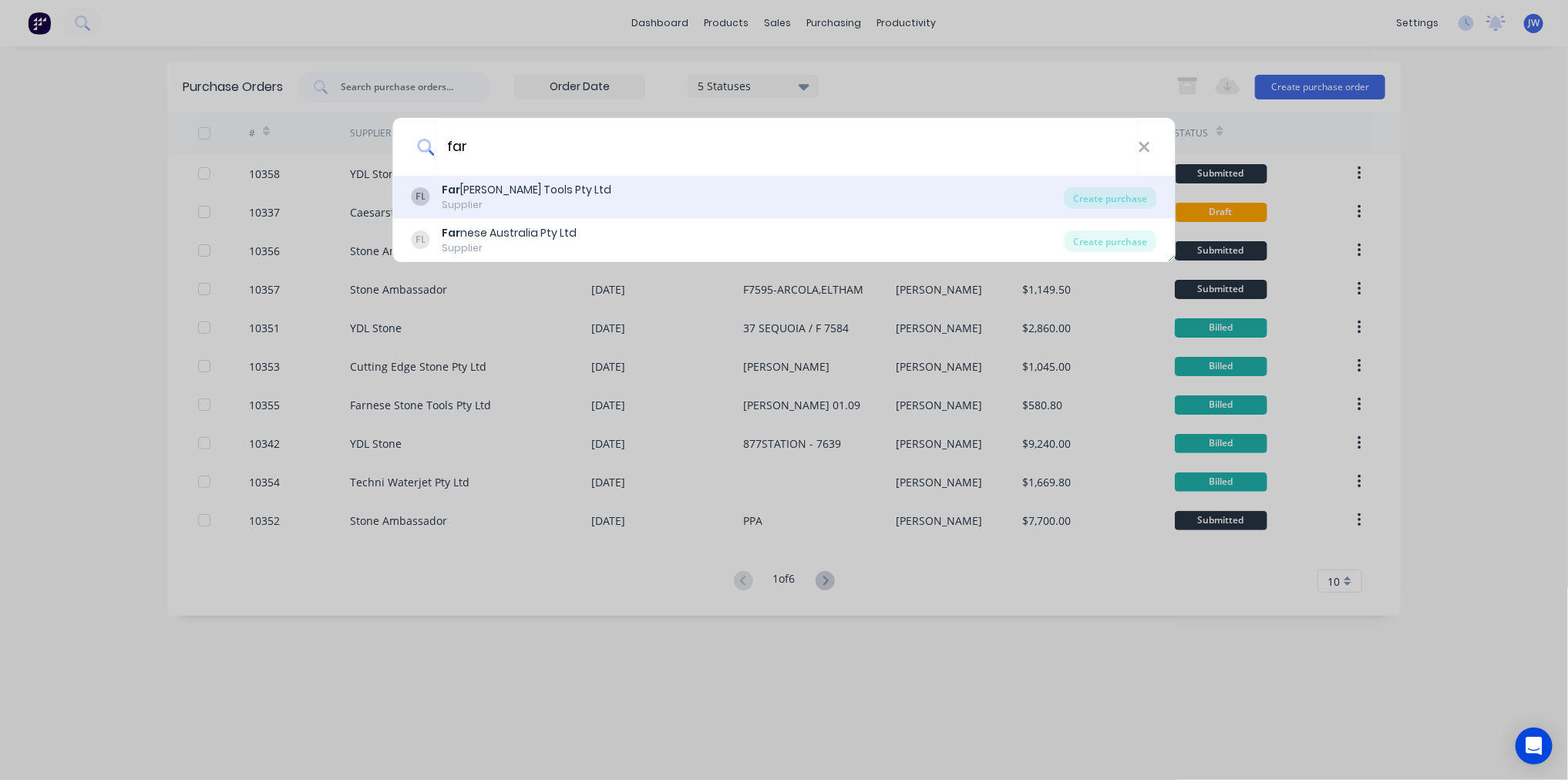
type input "far"
click at [531, 197] on div "Far [PERSON_NAME] Tools Pty Ltd" at bounding box center [527, 189] width 170 height 17
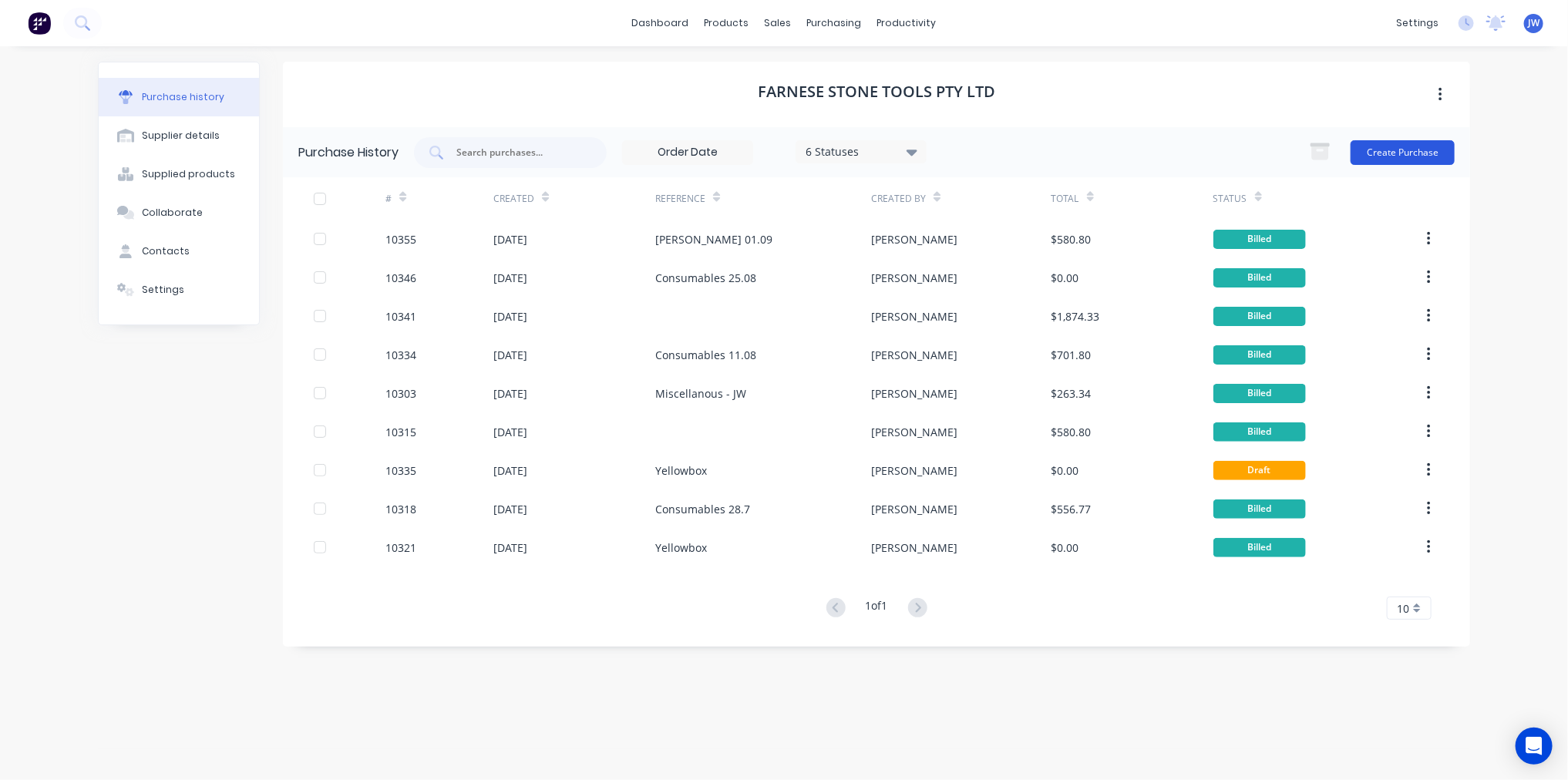
click at [1402, 153] on button "Create Purchase" at bounding box center [1402, 152] width 104 height 25
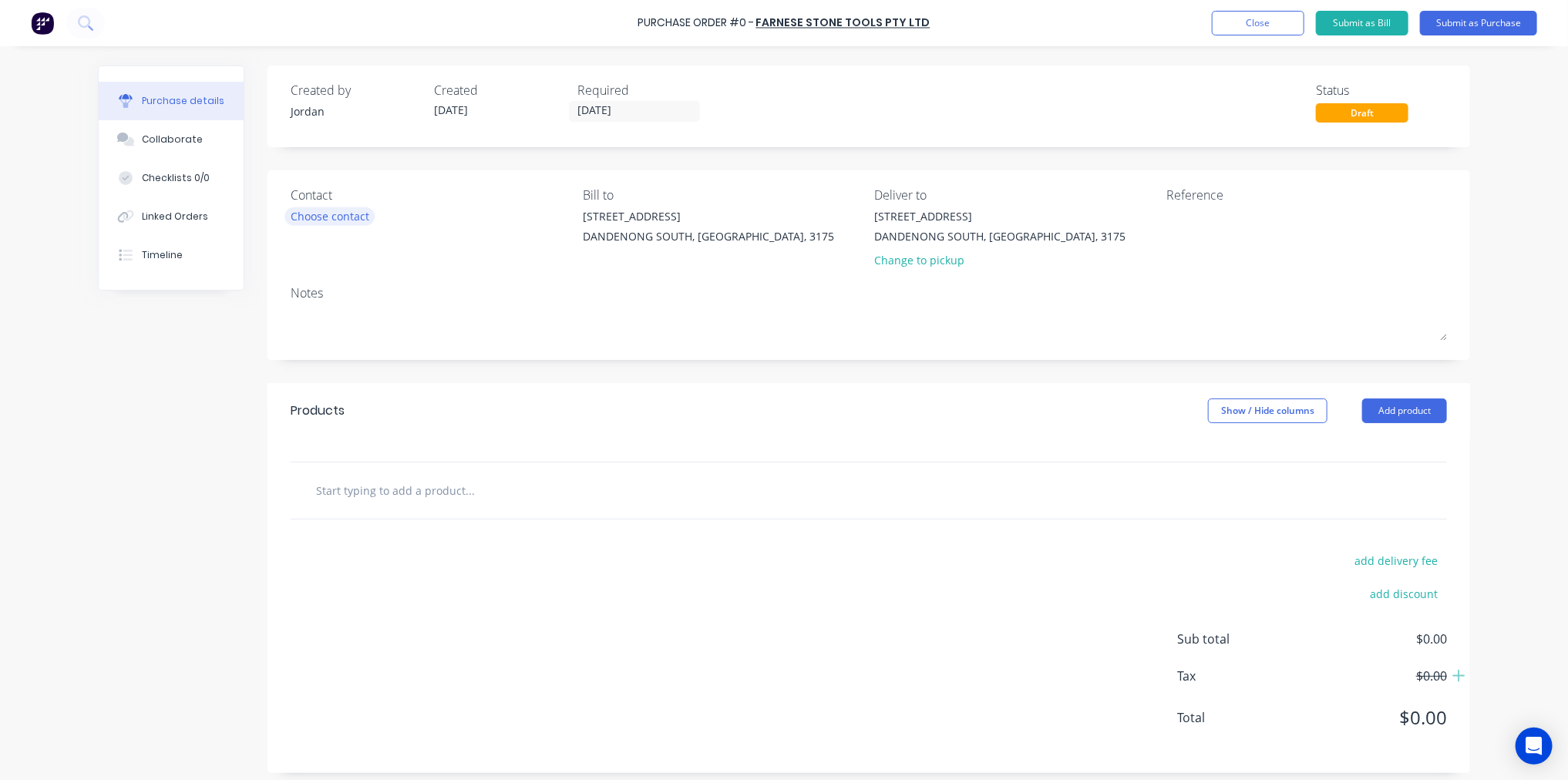
click at [334, 210] on div "Choose contact" at bounding box center [329, 216] width 78 height 17
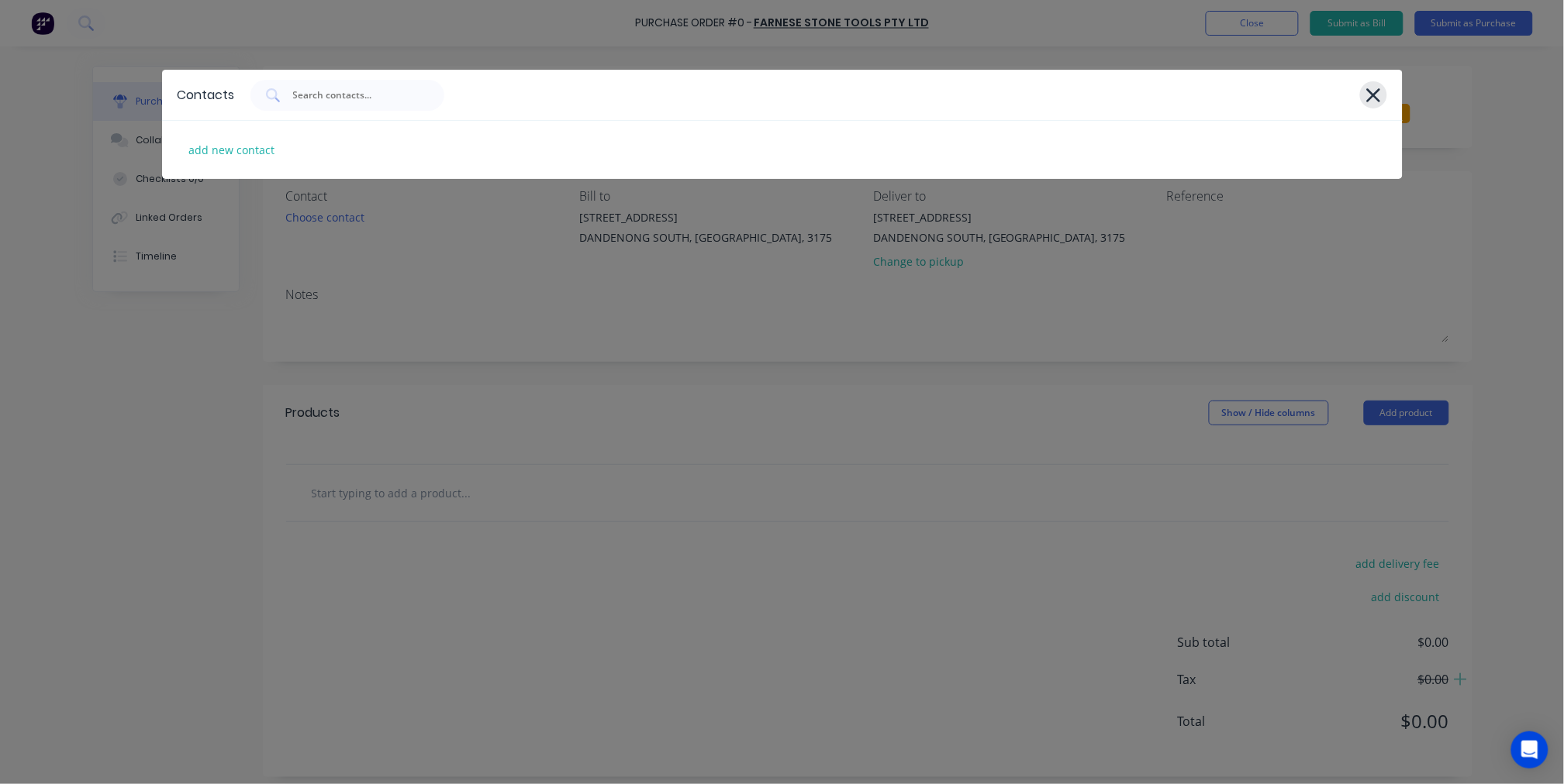
click at [1376, 94] on icon at bounding box center [1374, 96] width 14 height 14
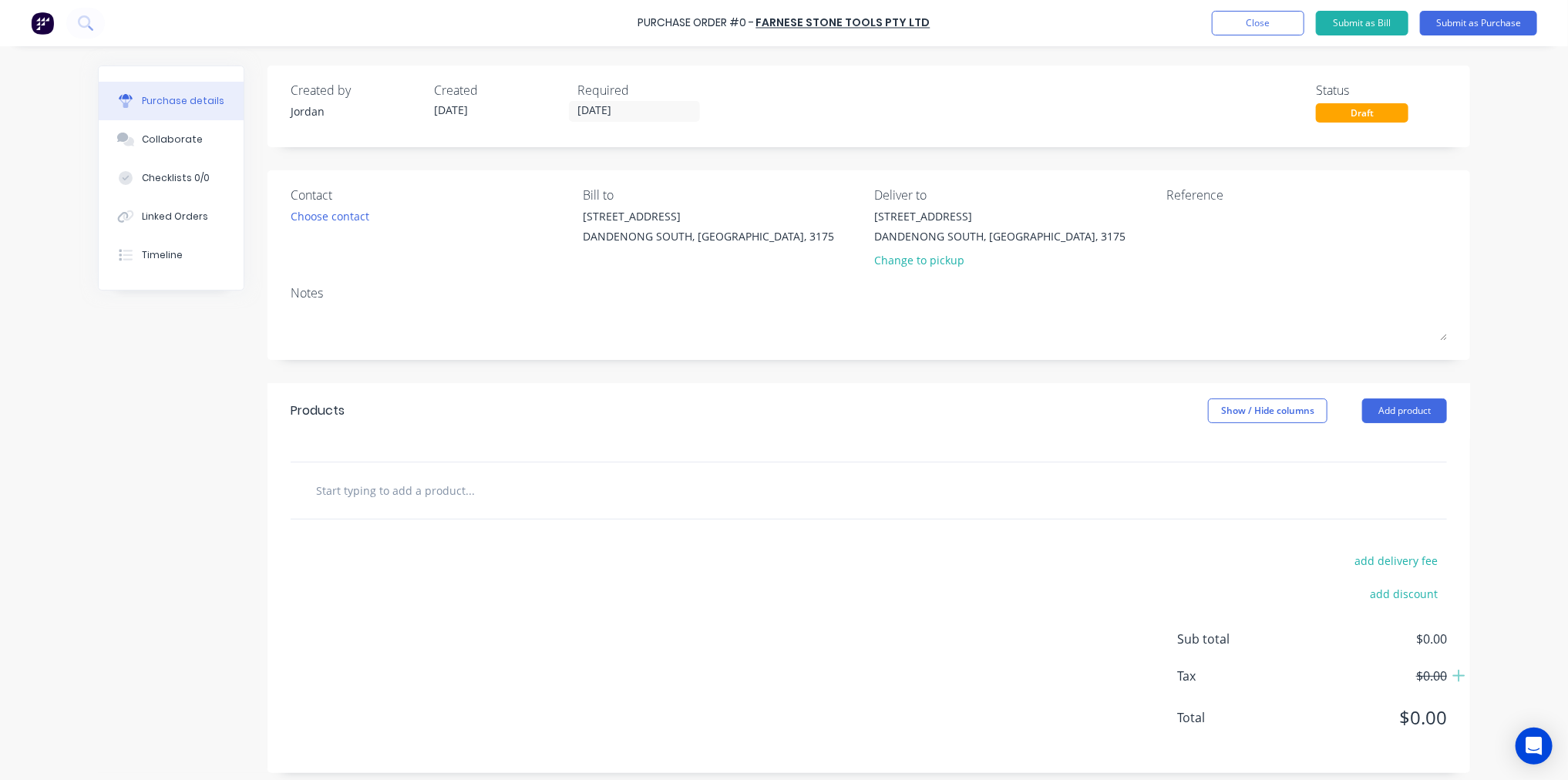
click at [482, 497] on input "text" at bounding box center [469, 490] width 308 height 30
click at [567, 499] on input "text" at bounding box center [469, 490] width 308 height 30
type input "m"
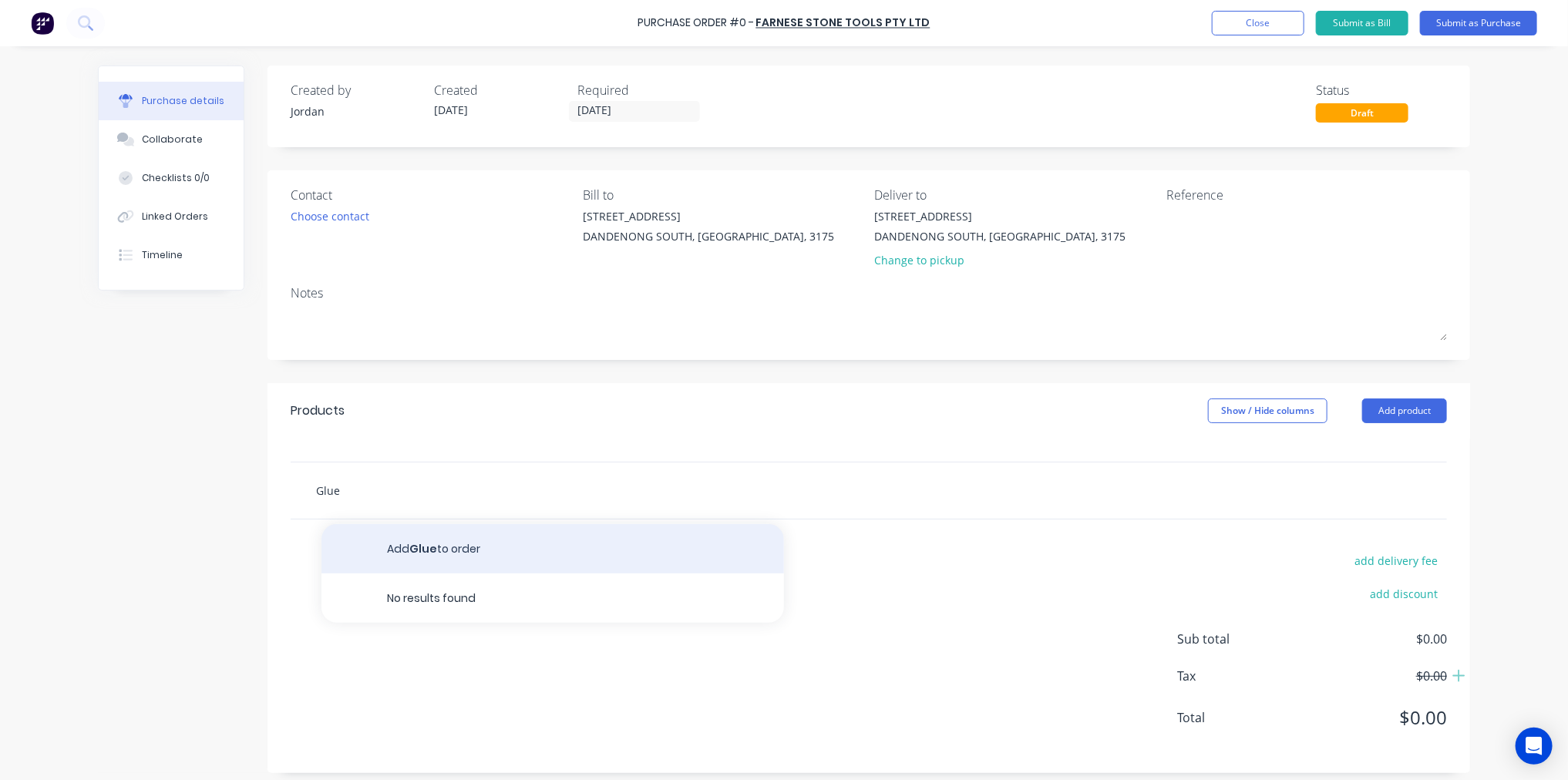
type input "Glue"
click at [444, 550] on button "Add Glue to order" at bounding box center [553, 548] width 463 height 49
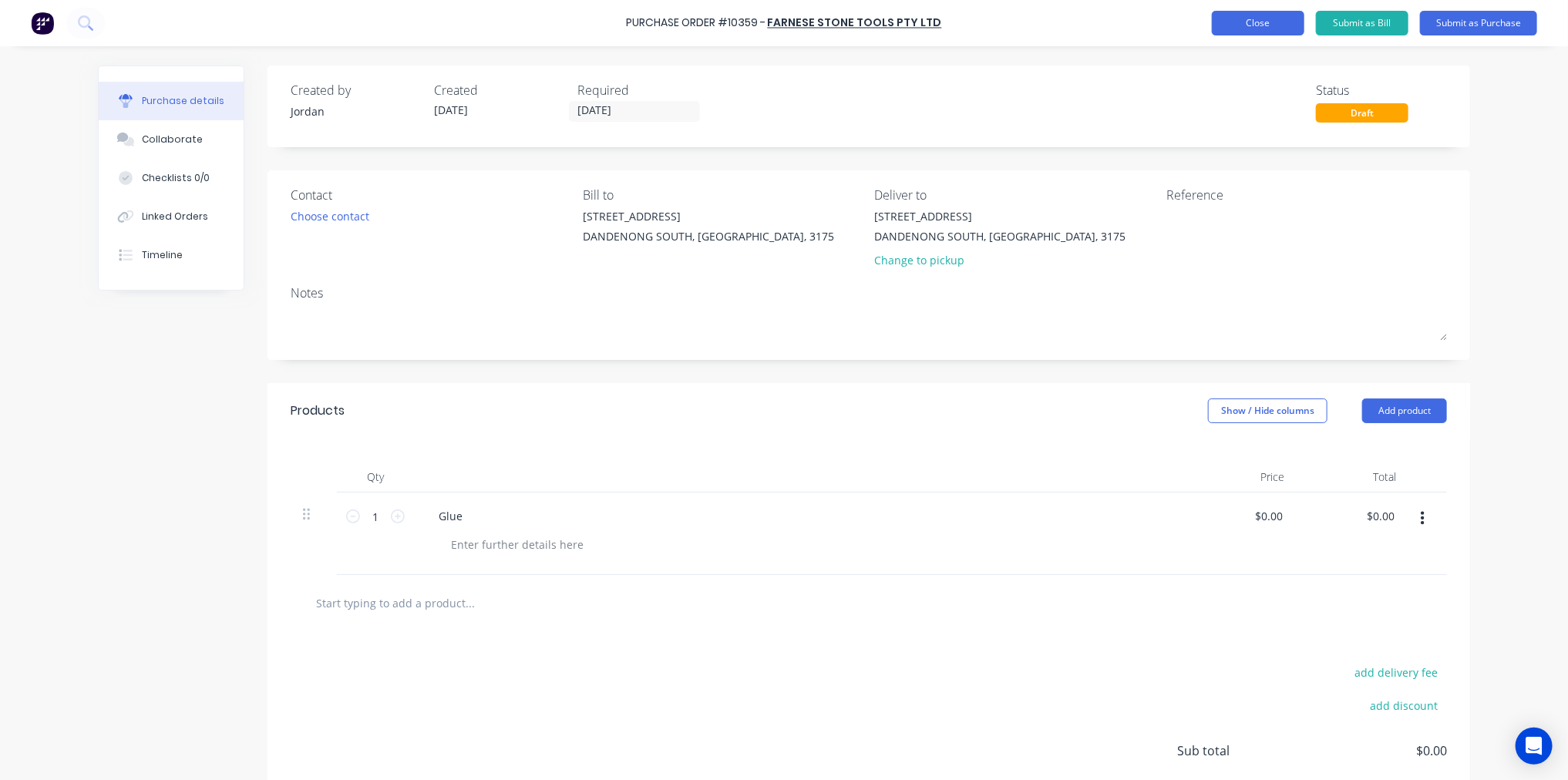
click at [1274, 24] on button "Close" at bounding box center [1258, 23] width 92 height 25
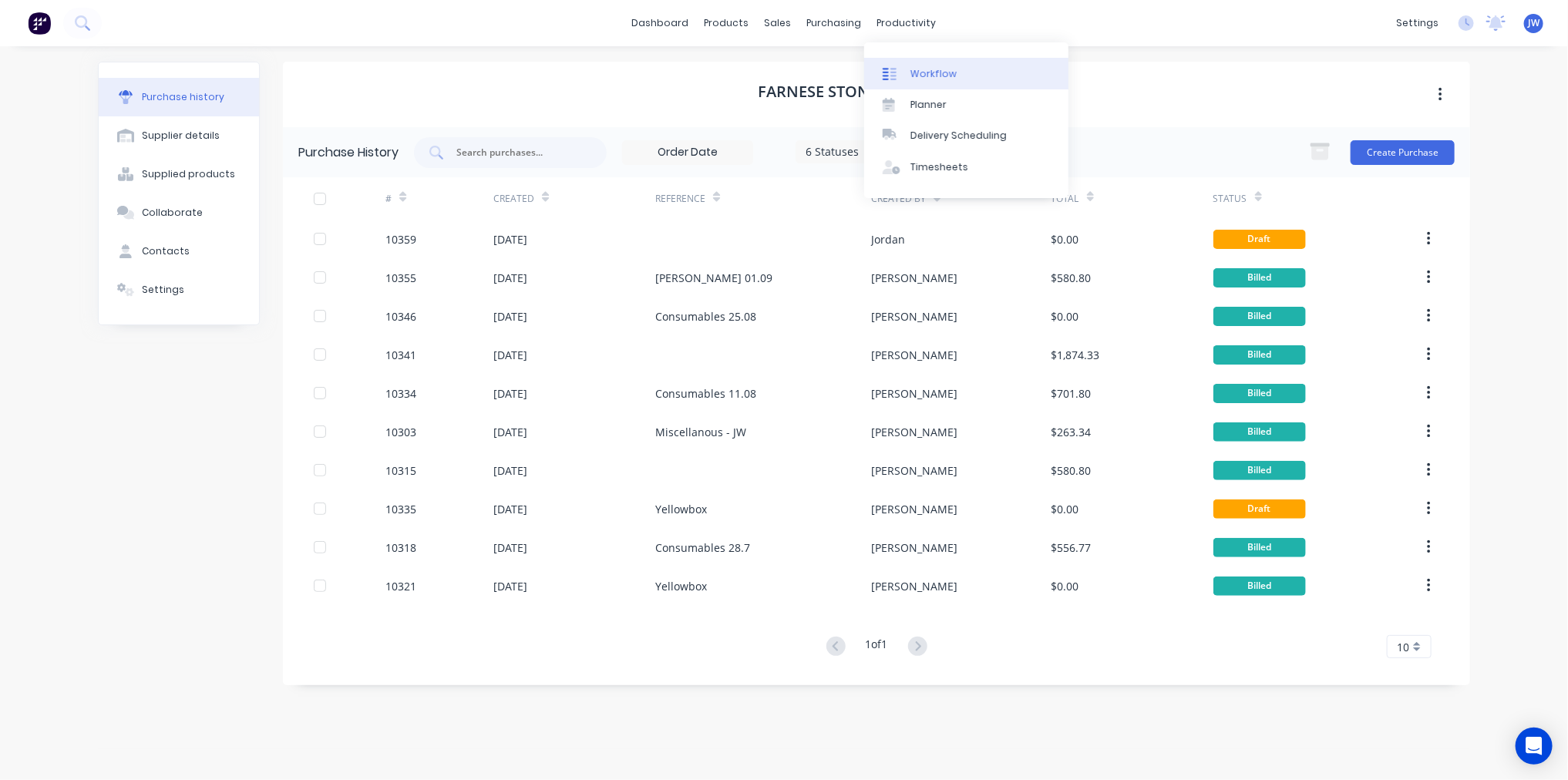
click at [943, 78] on div "Workflow" at bounding box center [933, 74] width 46 height 14
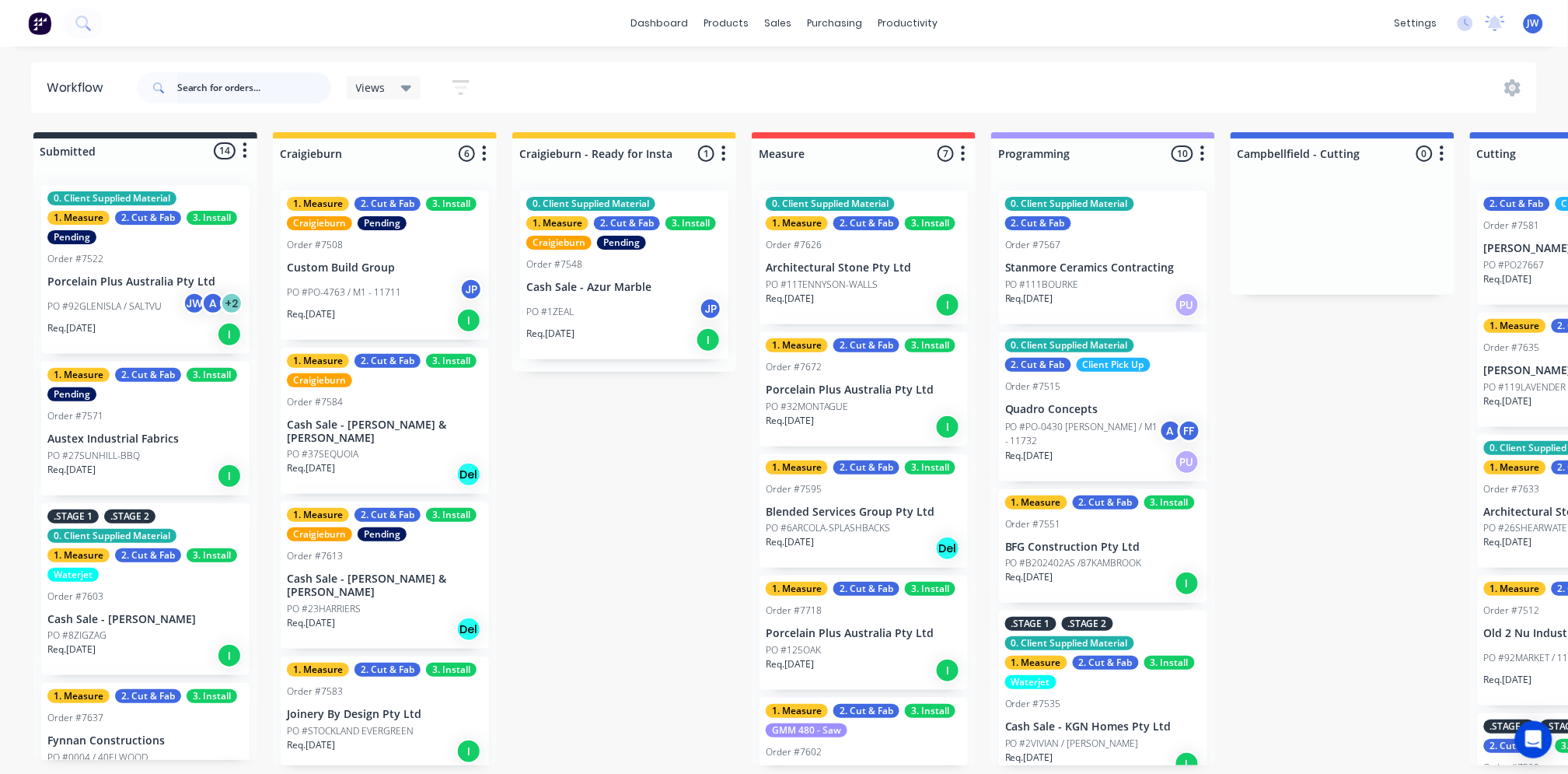
click at [264, 99] on input "text" at bounding box center [254, 87] width 154 height 31
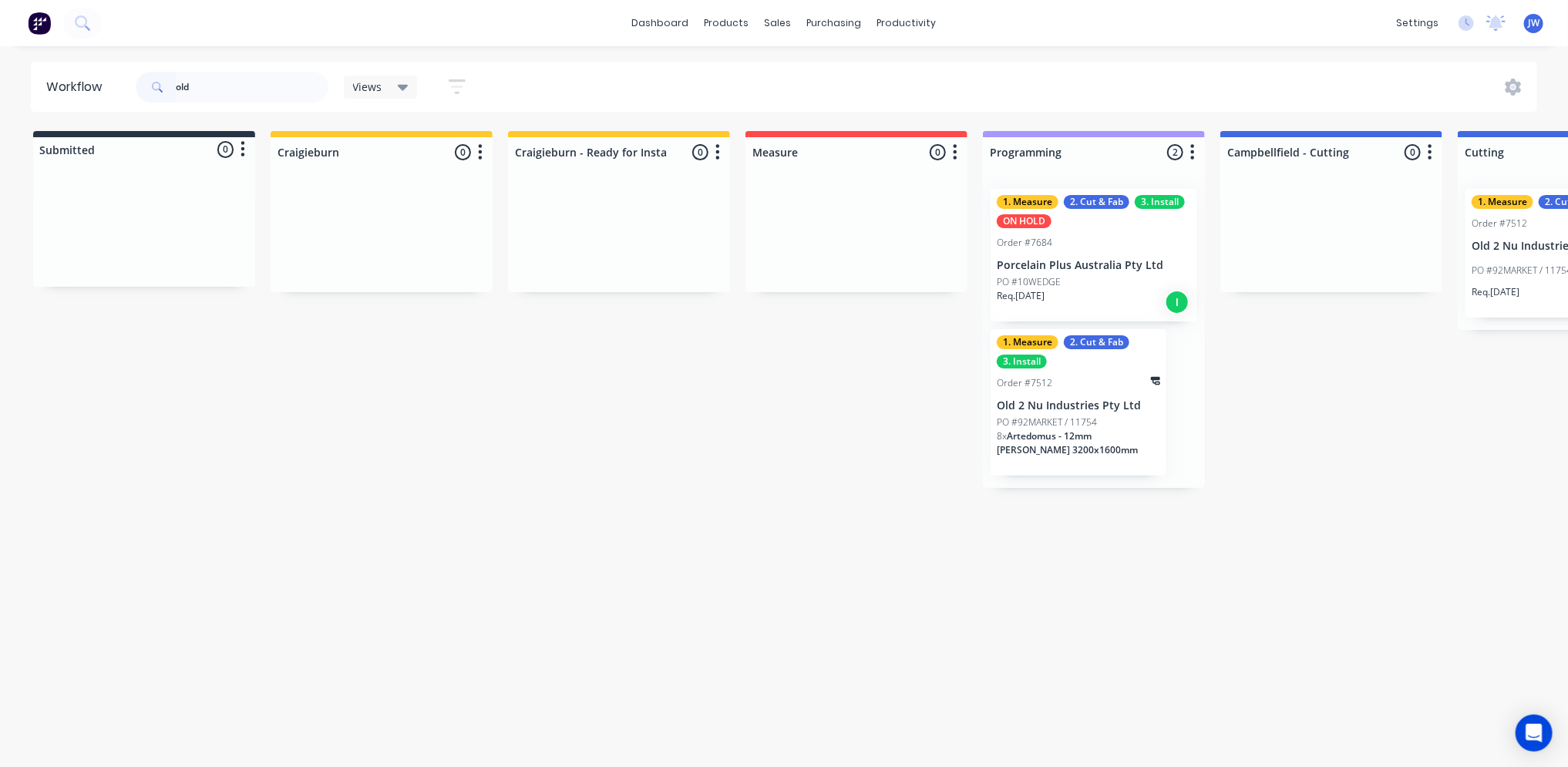
click at [1086, 412] on div "1. Measure 2. Cut & Fab 3. Install Order #7512 Old 2 Nu Industries Pty Ltd PO #…" at bounding box center [1078, 402] width 176 height 146
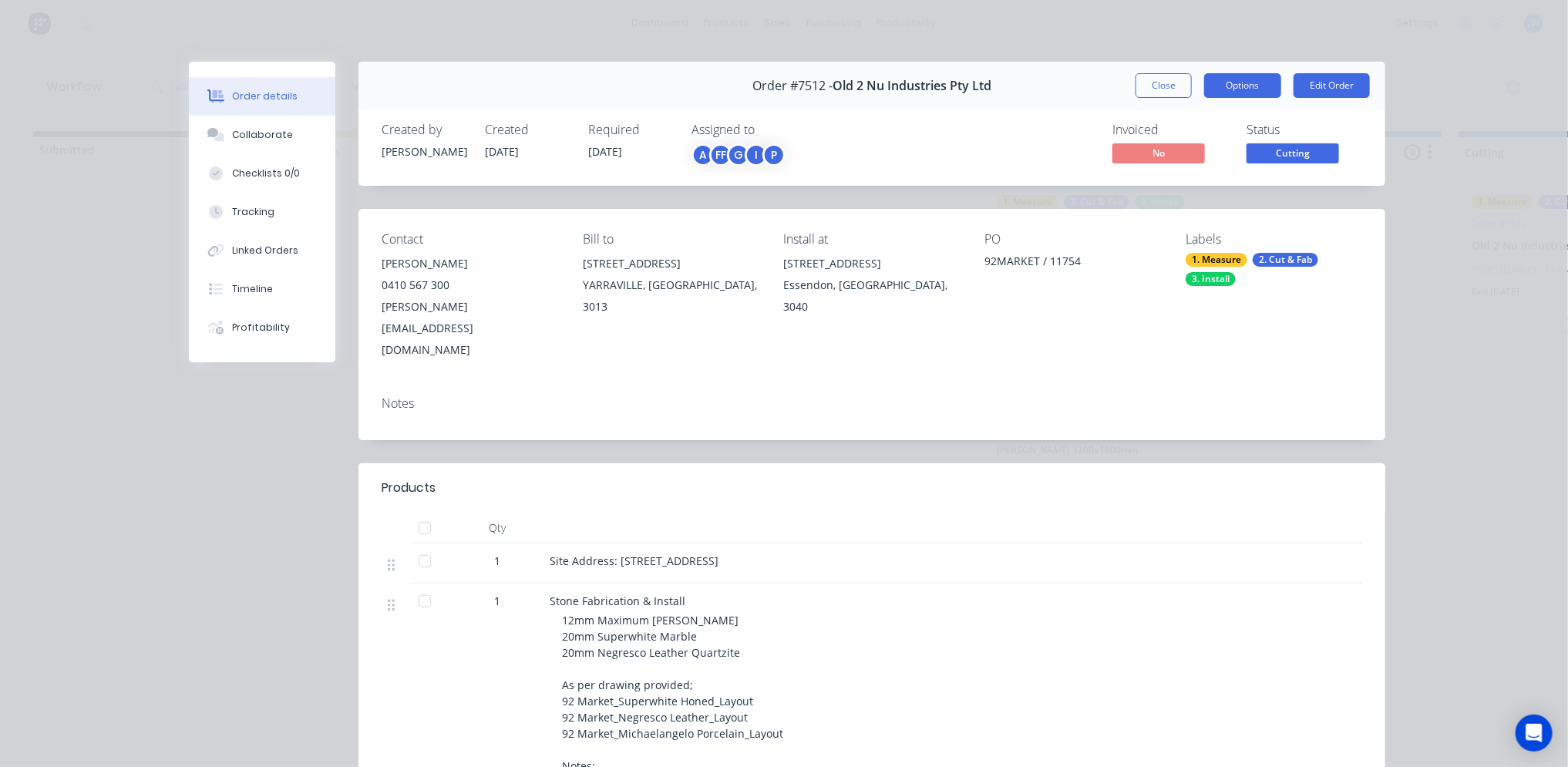
click at [1239, 78] on button "Options" at bounding box center [1242, 85] width 77 height 25
click at [1185, 151] on div "Work Order" at bounding box center [1199, 156] width 134 height 23
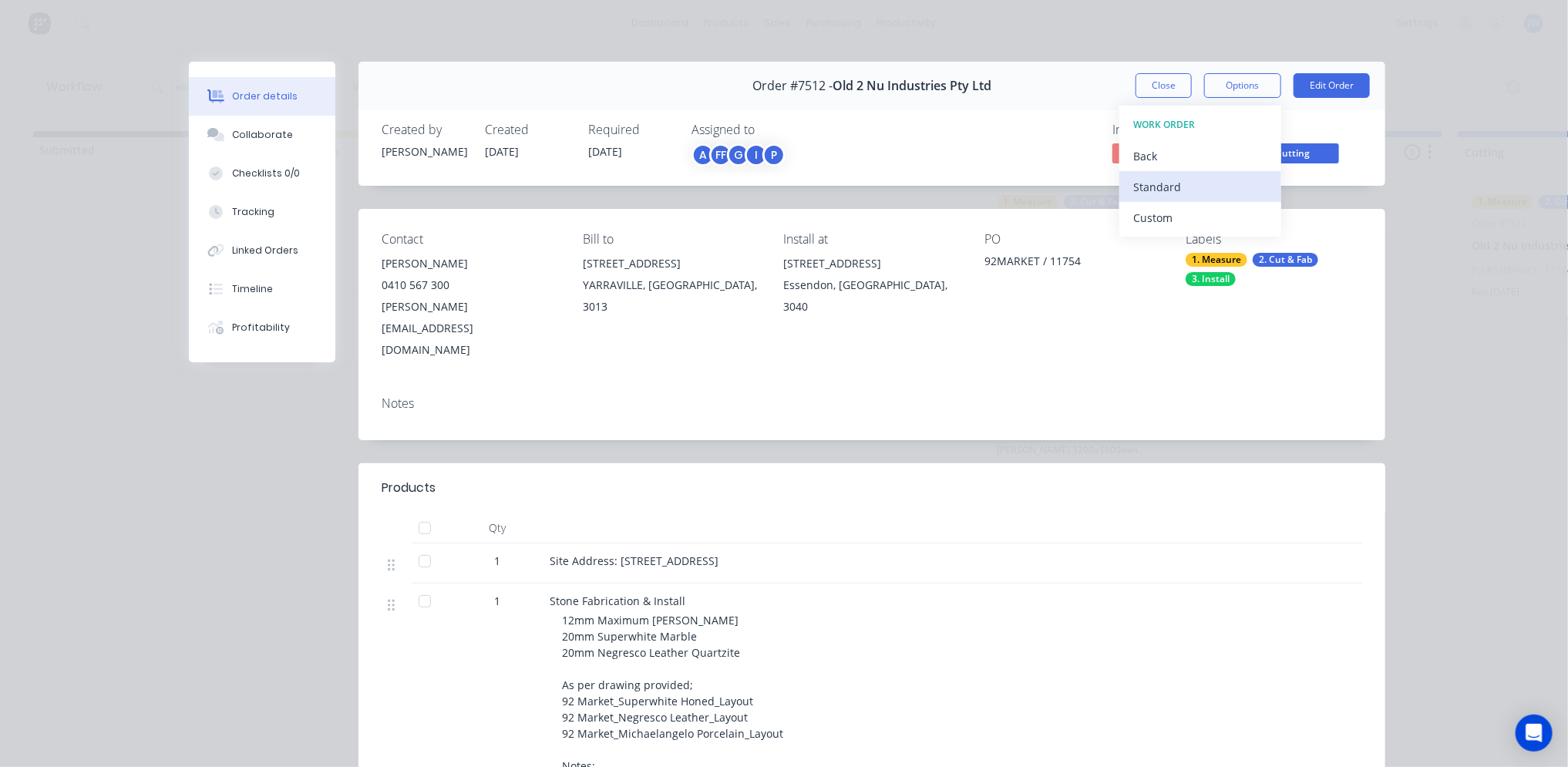
click at [1180, 185] on div "Standard" at bounding box center [1199, 186] width 134 height 23
click at [1156, 92] on button "Close" at bounding box center [1163, 85] width 56 height 25
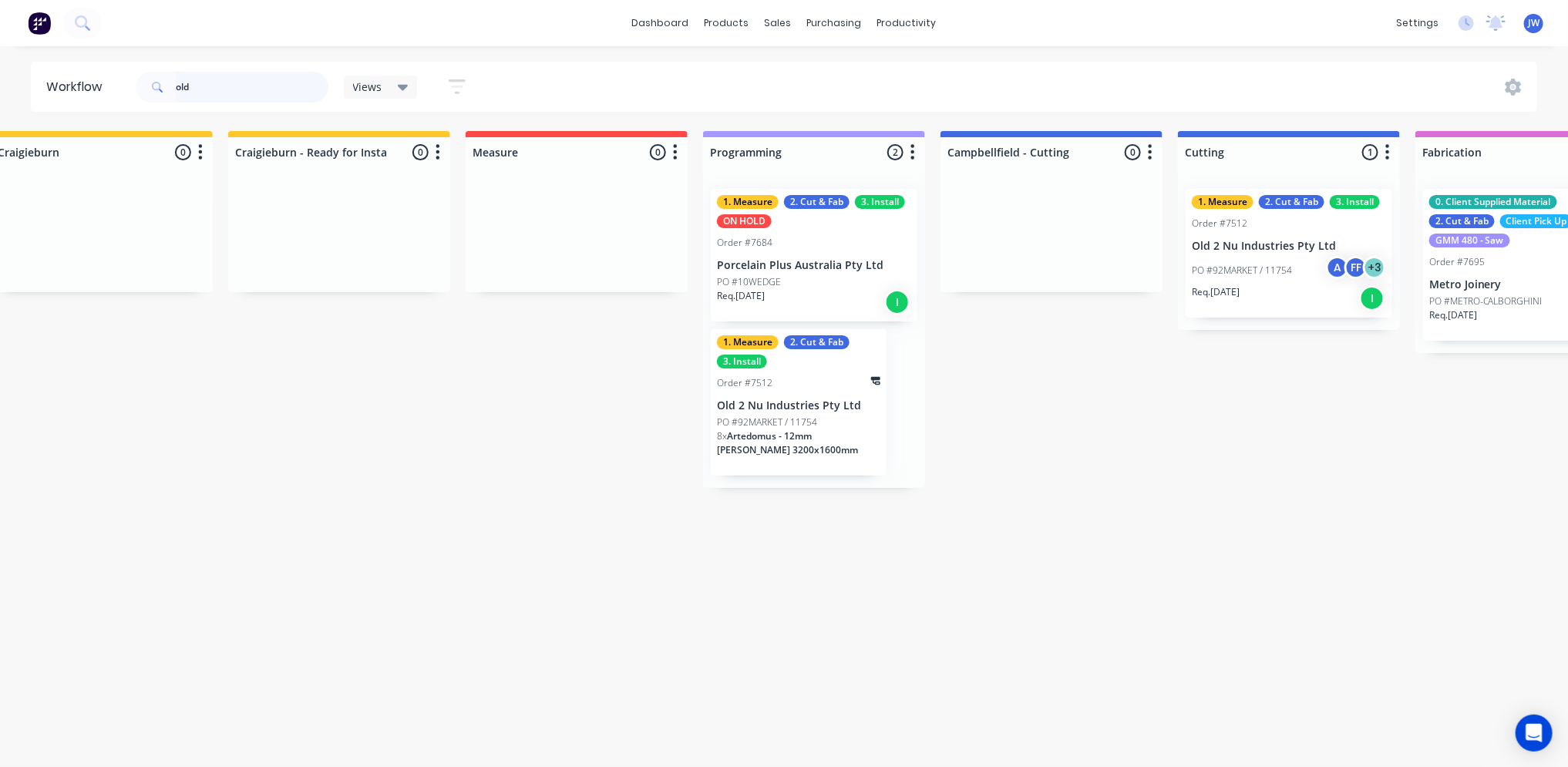
scroll to position [0, 274]
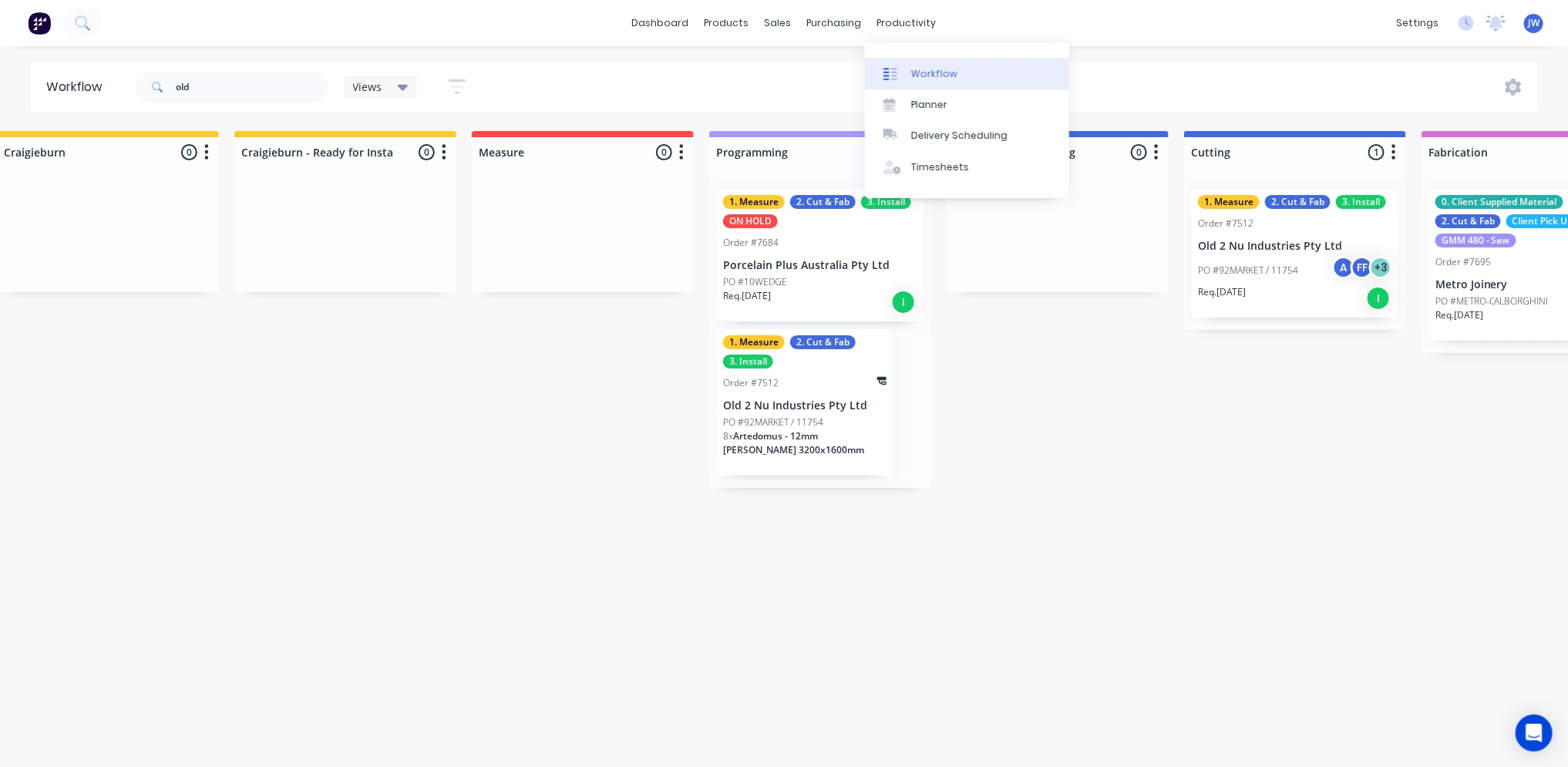
click at [948, 80] on div "Workflow" at bounding box center [934, 74] width 46 height 14
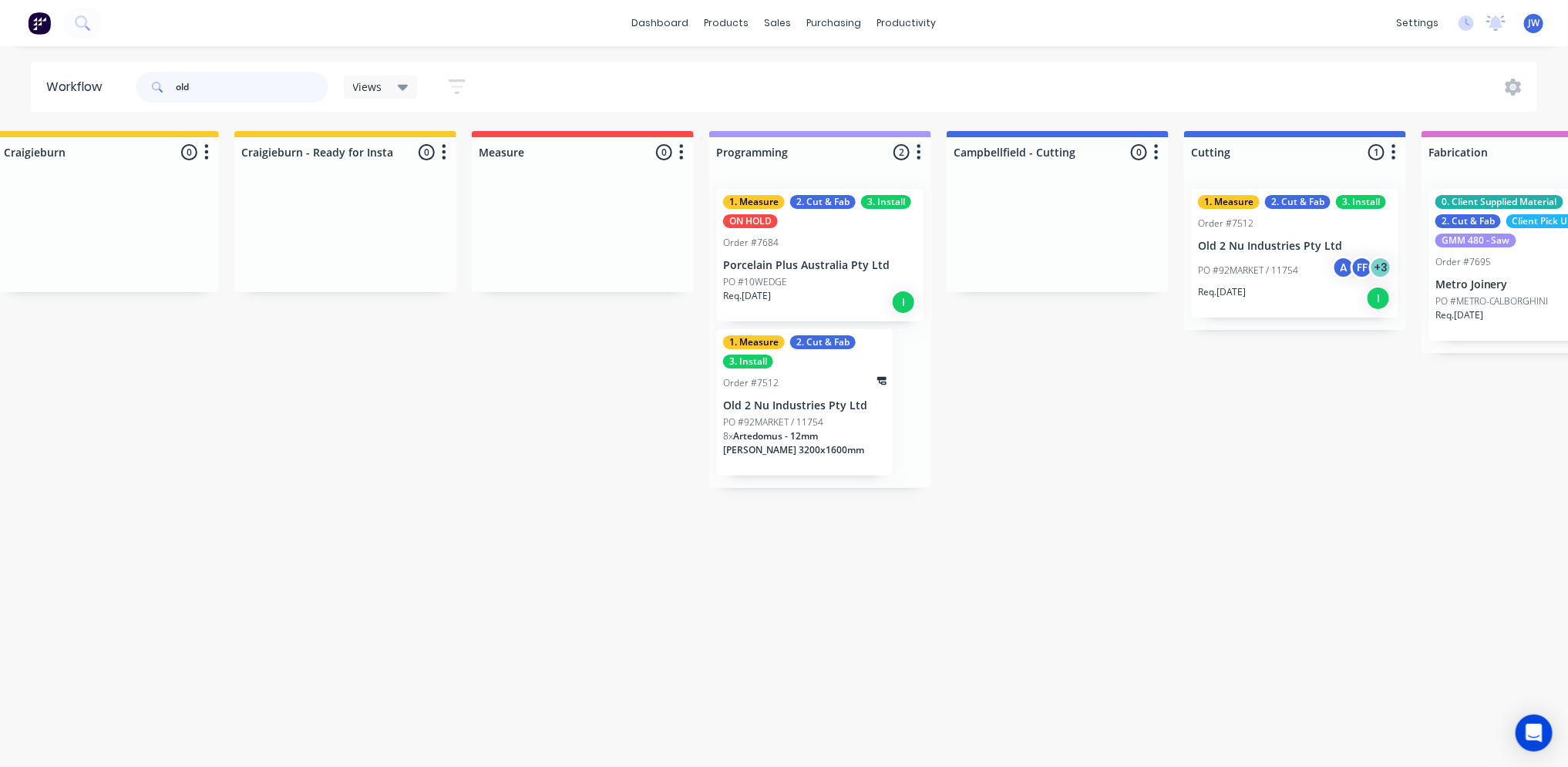
click at [270, 91] on input "old" at bounding box center [252, 86] width 153 height 30
type input "o"
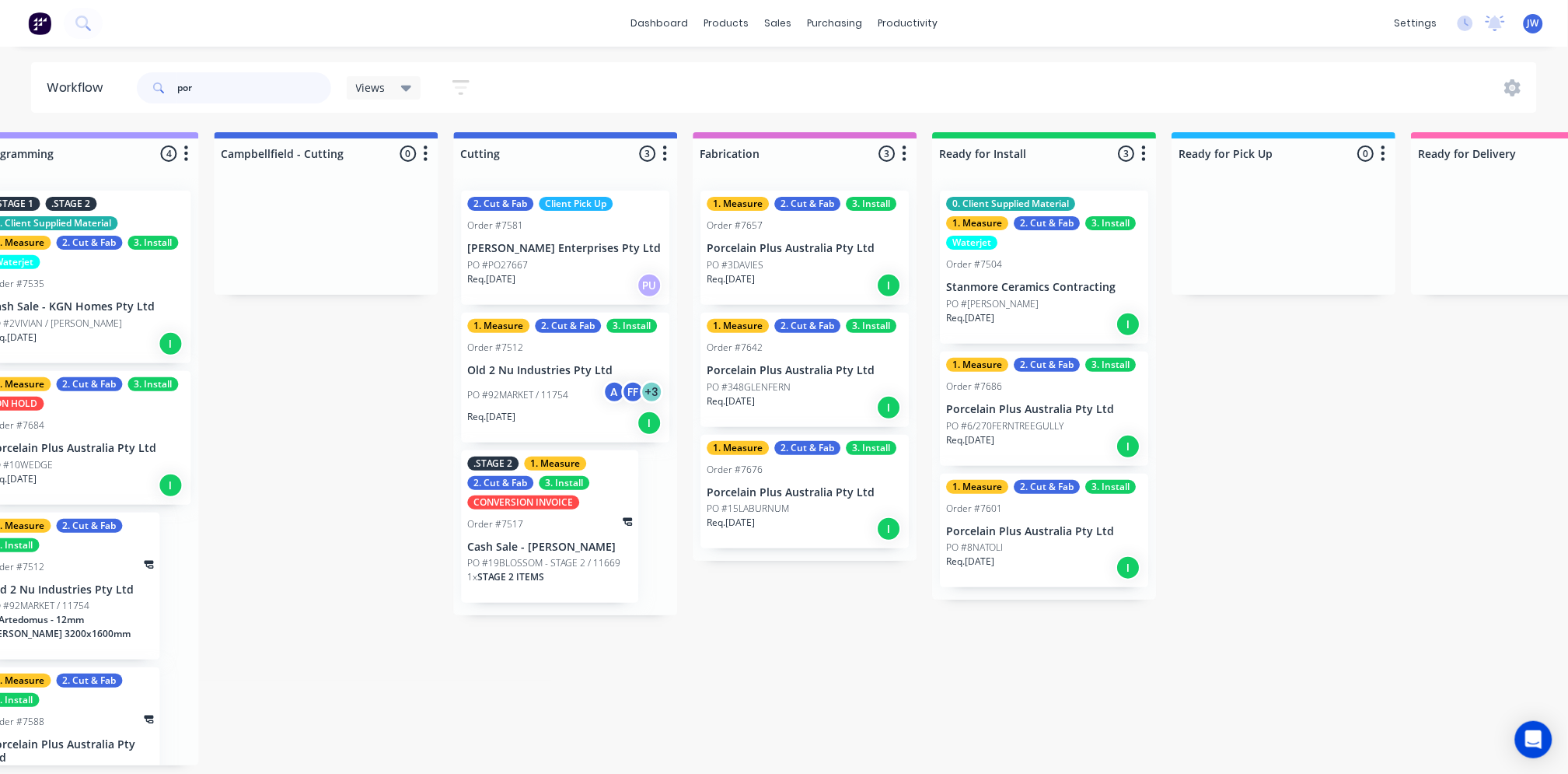
scroll to position [0, 1012]
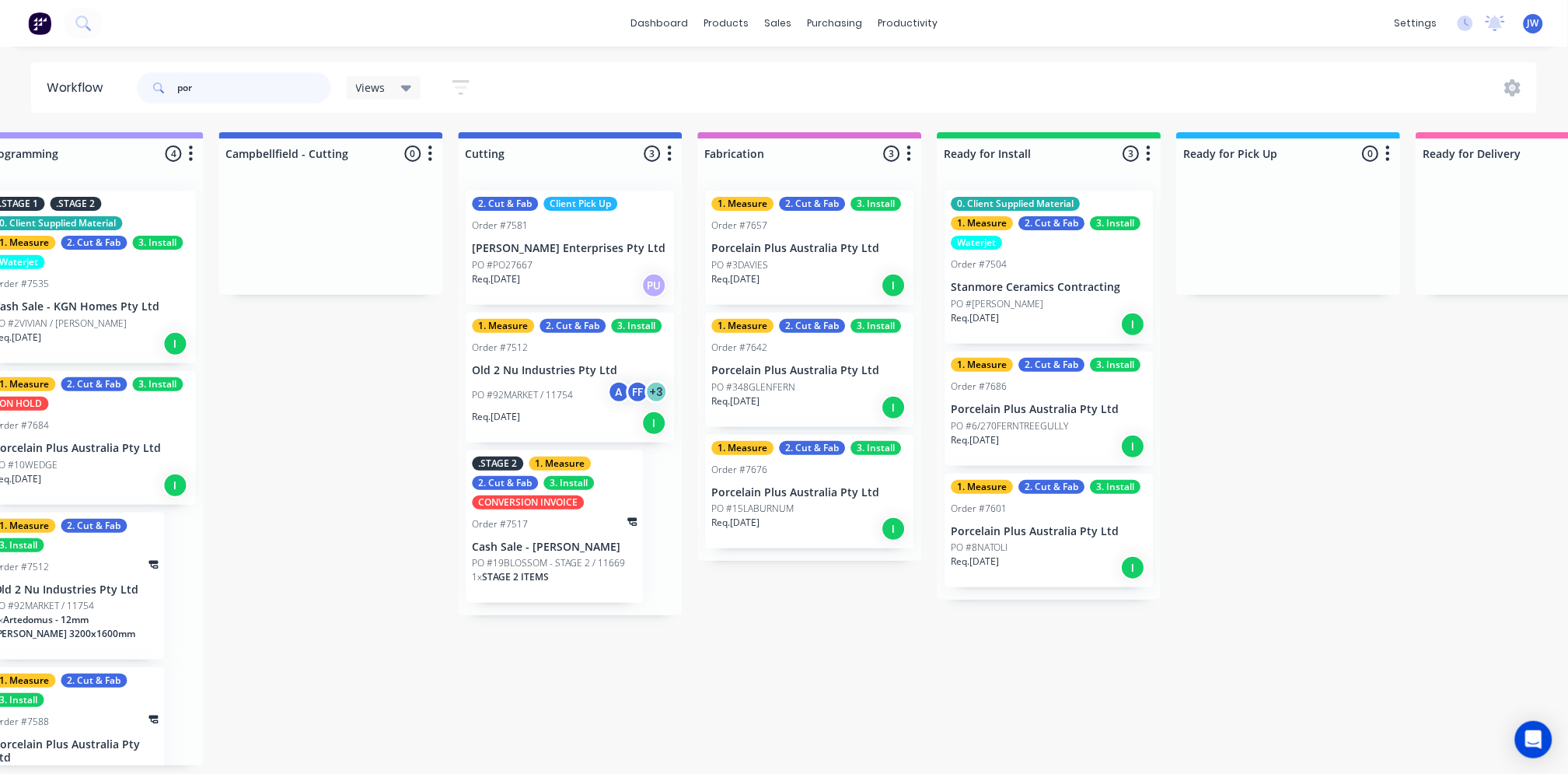
type input "por"
click at [790, 390] on p "PO #348GLENFERN" at bounding box center [753, 387] width 84 height 14
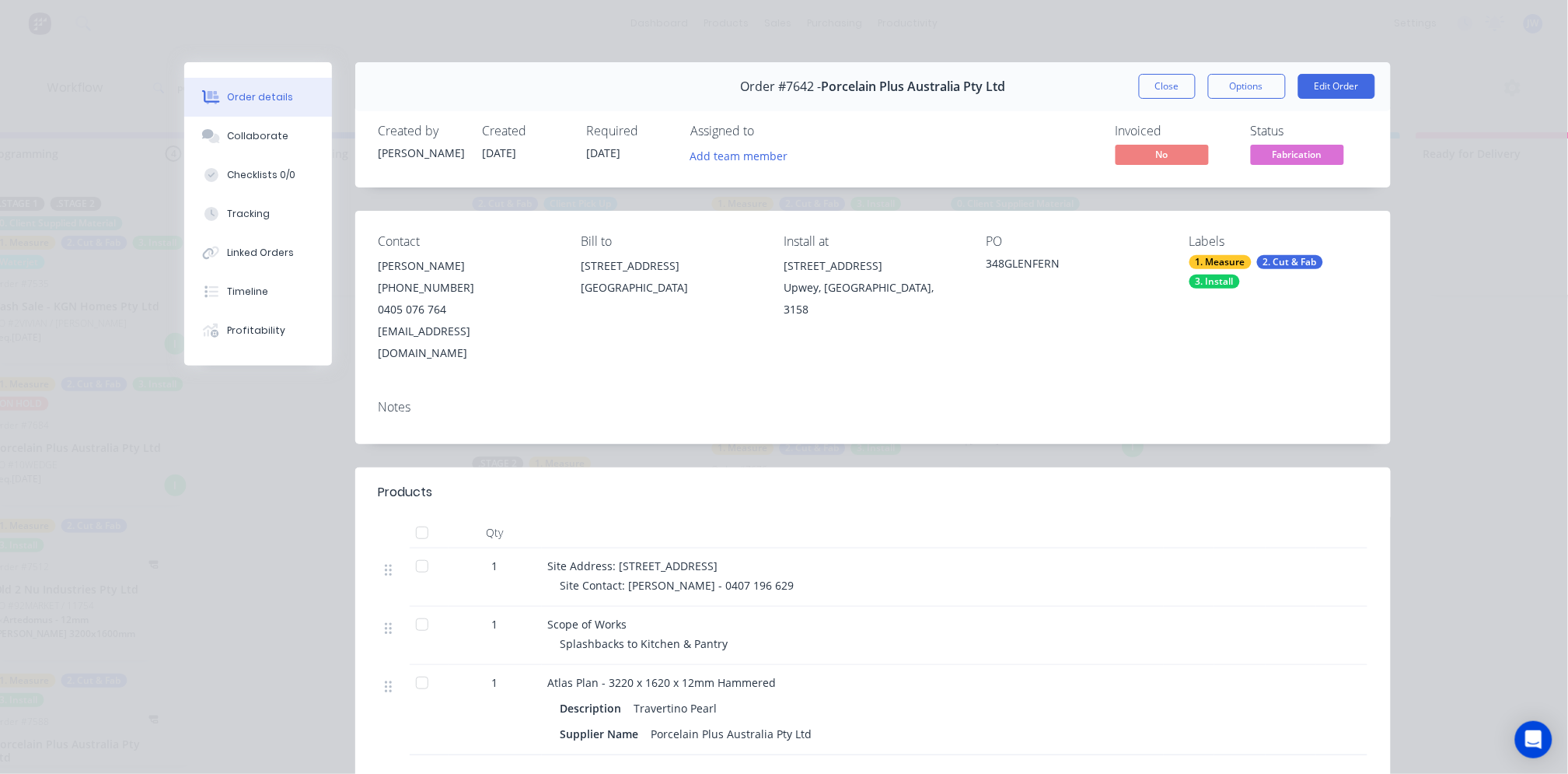
scroll to position [86, 0]
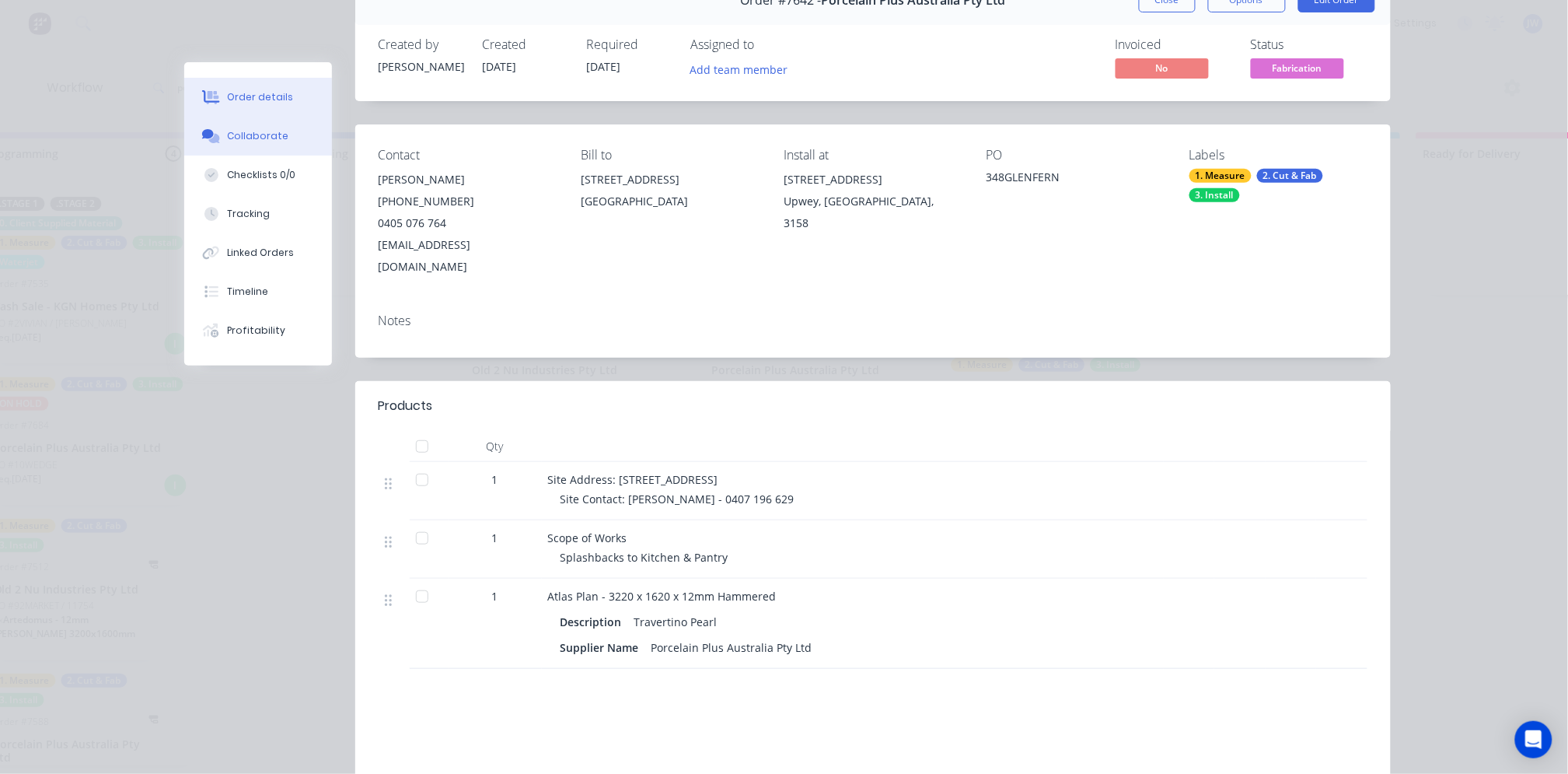
click at [236, 134] on div "Collaborate" at bounding box center [258, 136] width 61 height 14
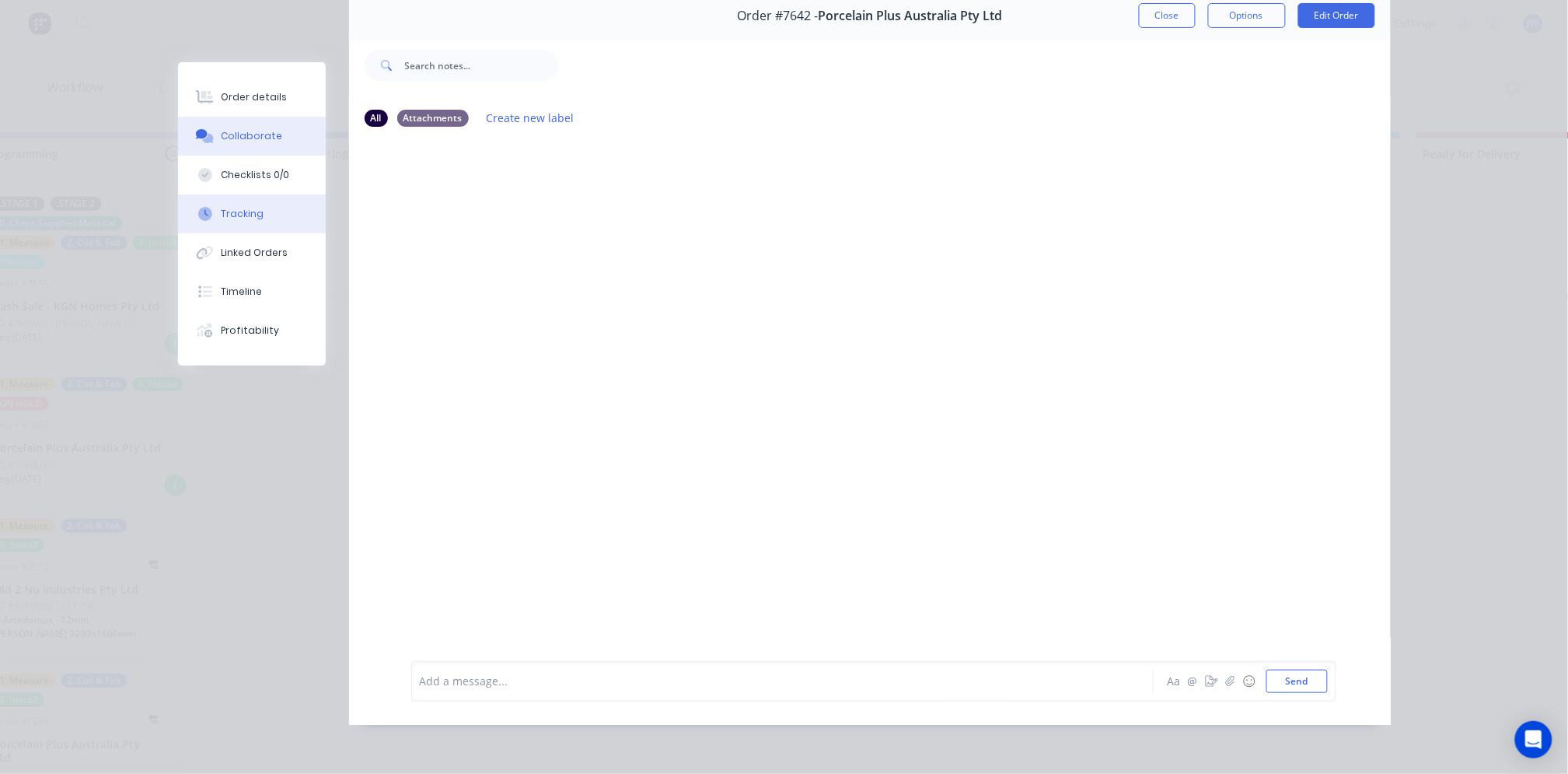
scroll to position [0, 0]
